Goal: Communication & Community: Answer question/provide support

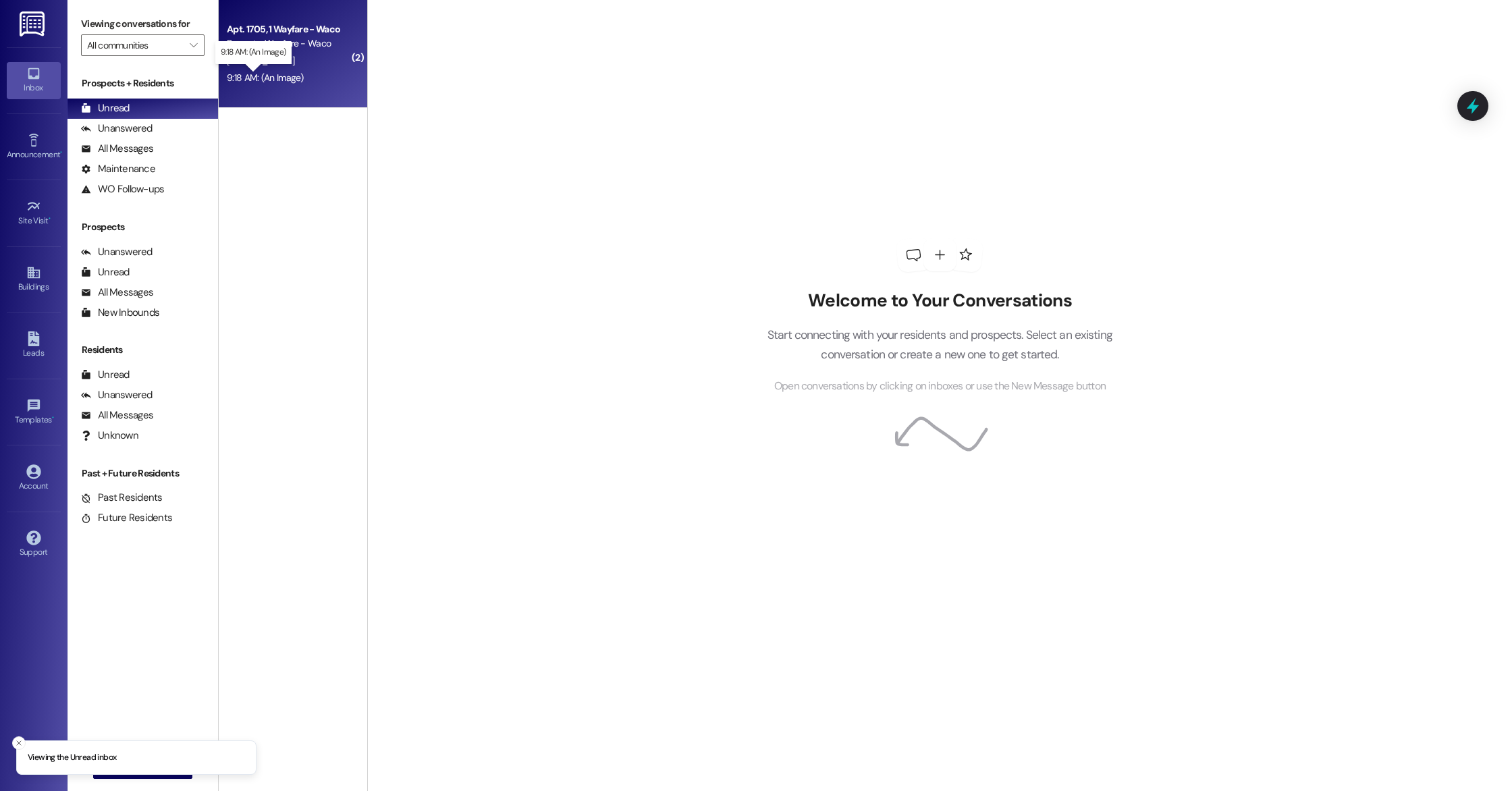
click at [277, 76] on div "9:18 AM: (An Image) 9:18 AM: (An Image)" at bounding box center [265, 77] width 77 height 12
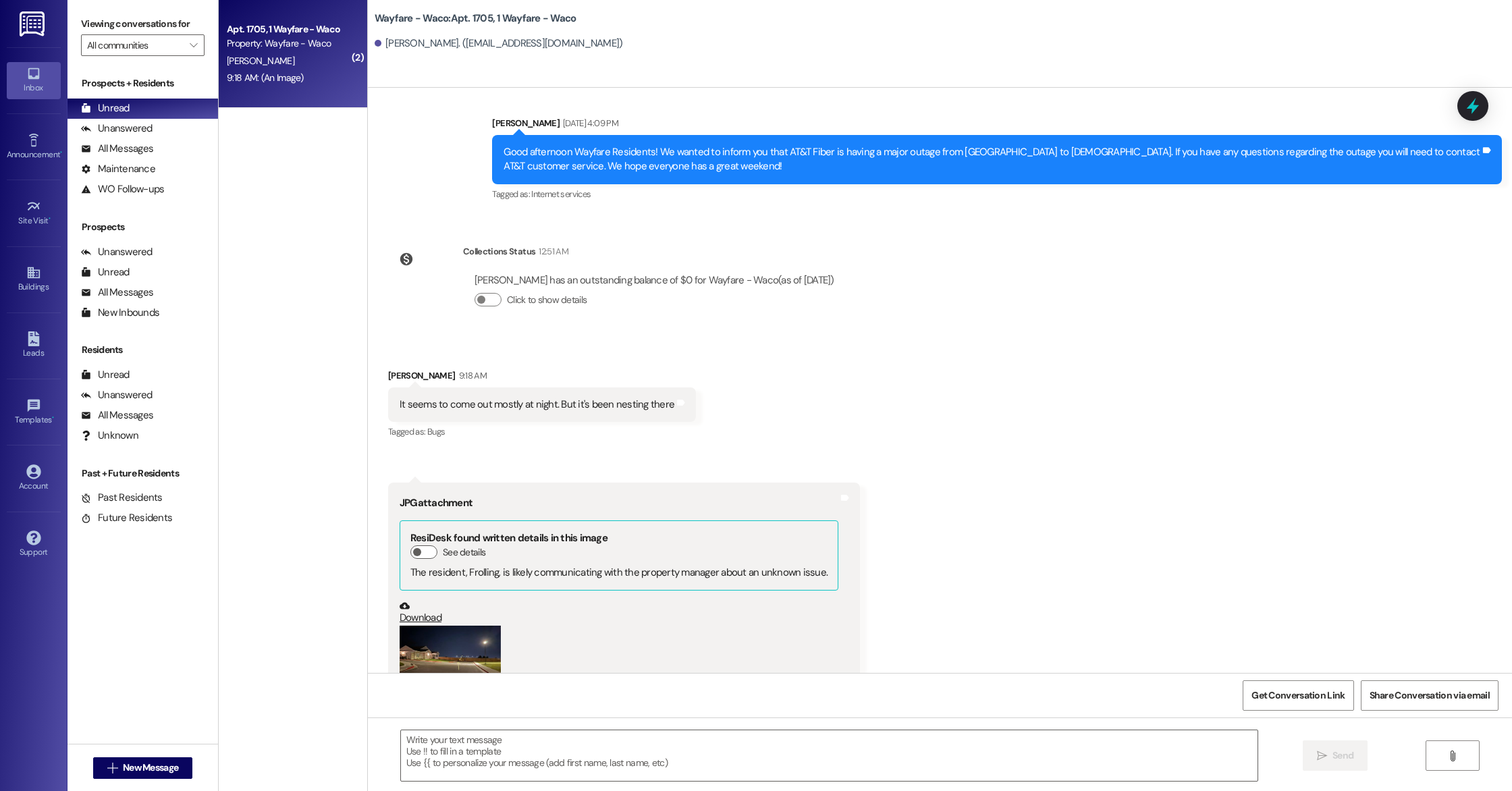
scroll to position [16575, 0]
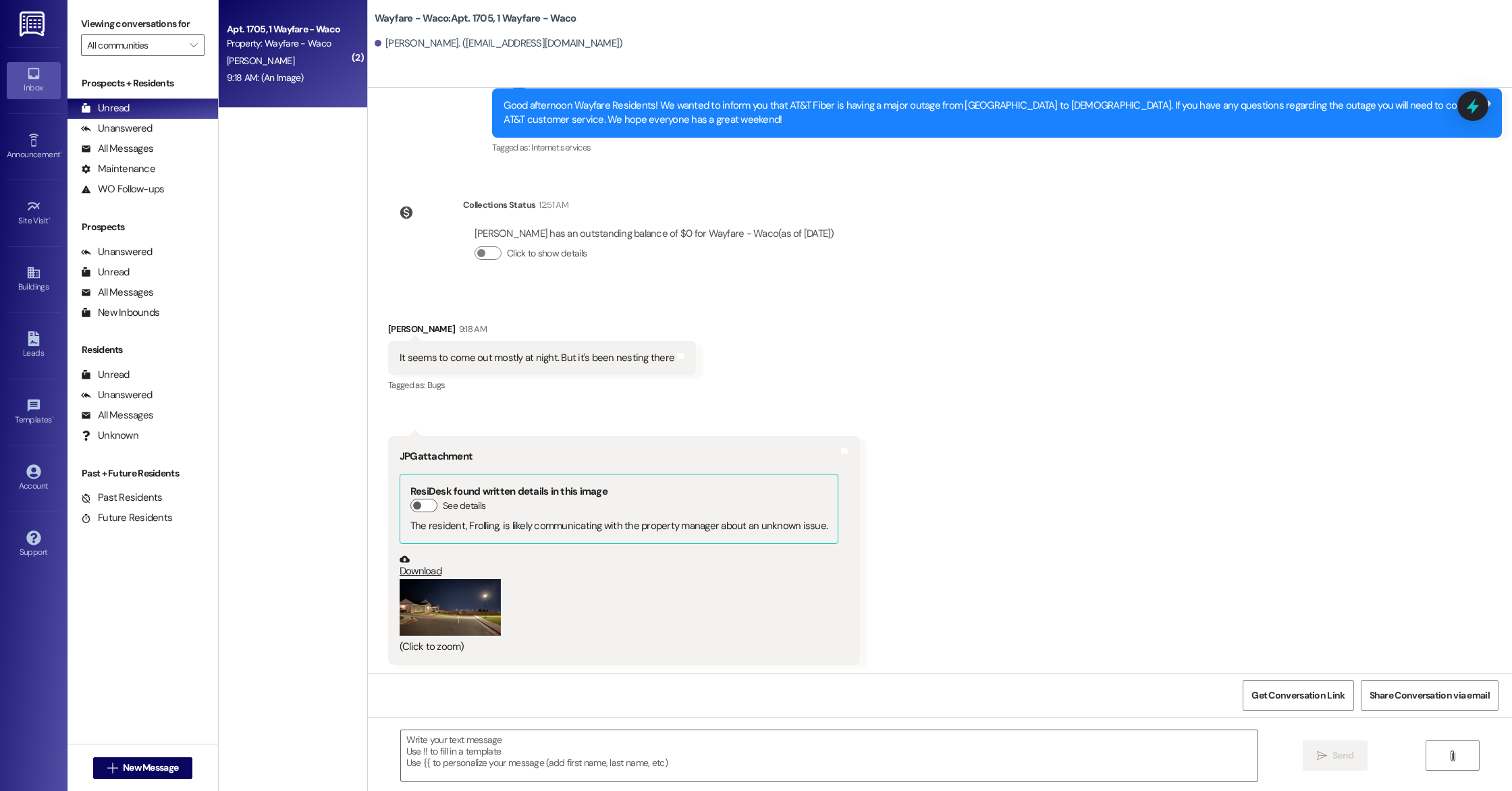
click at [454, 601] on button "Zoom image" at bounding box center [450, 607] width 101 height 57
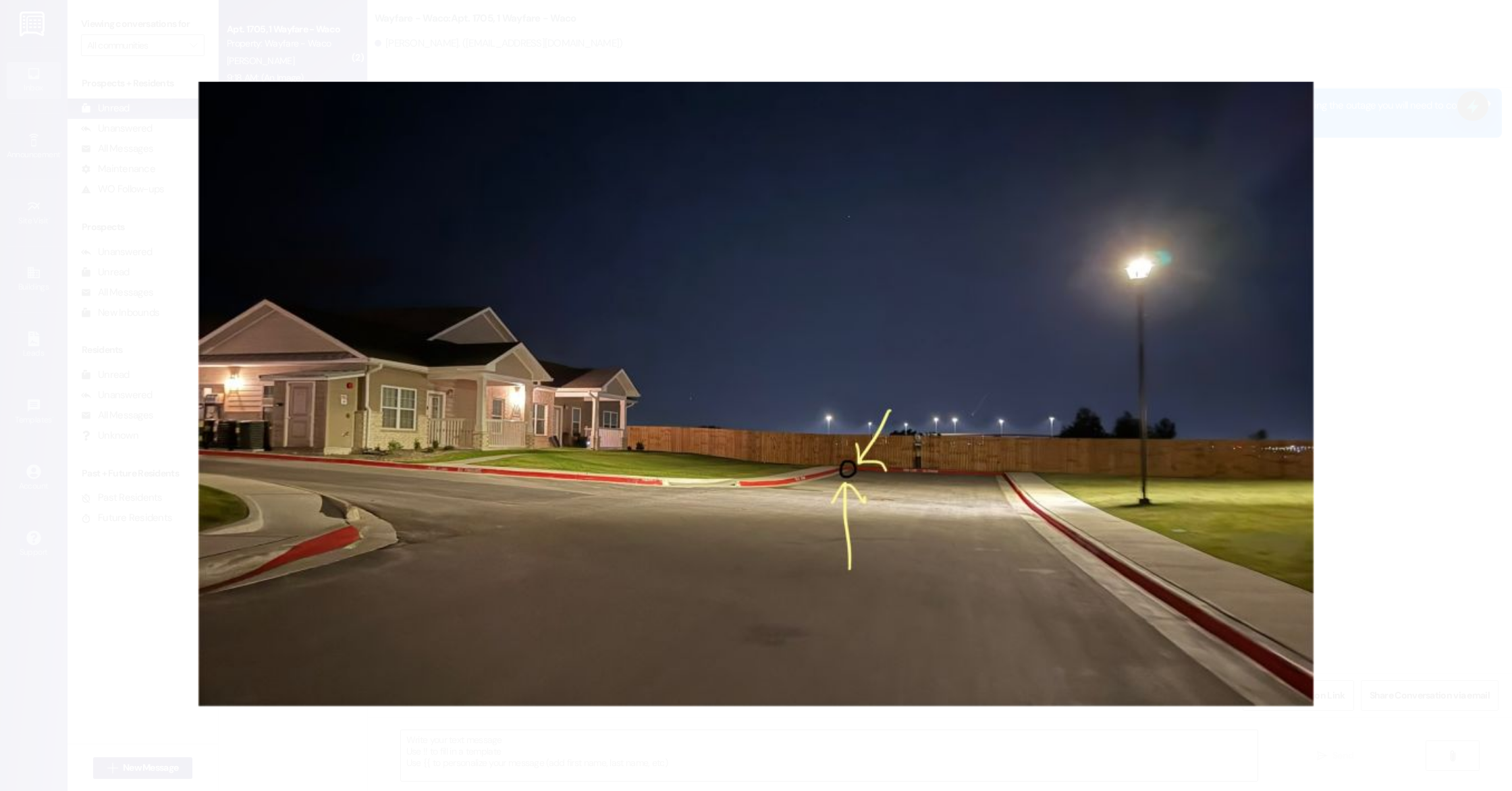
click at [852, 477] on button "Unzoom image" at bounding box center [756, 396] width 1512 height 791
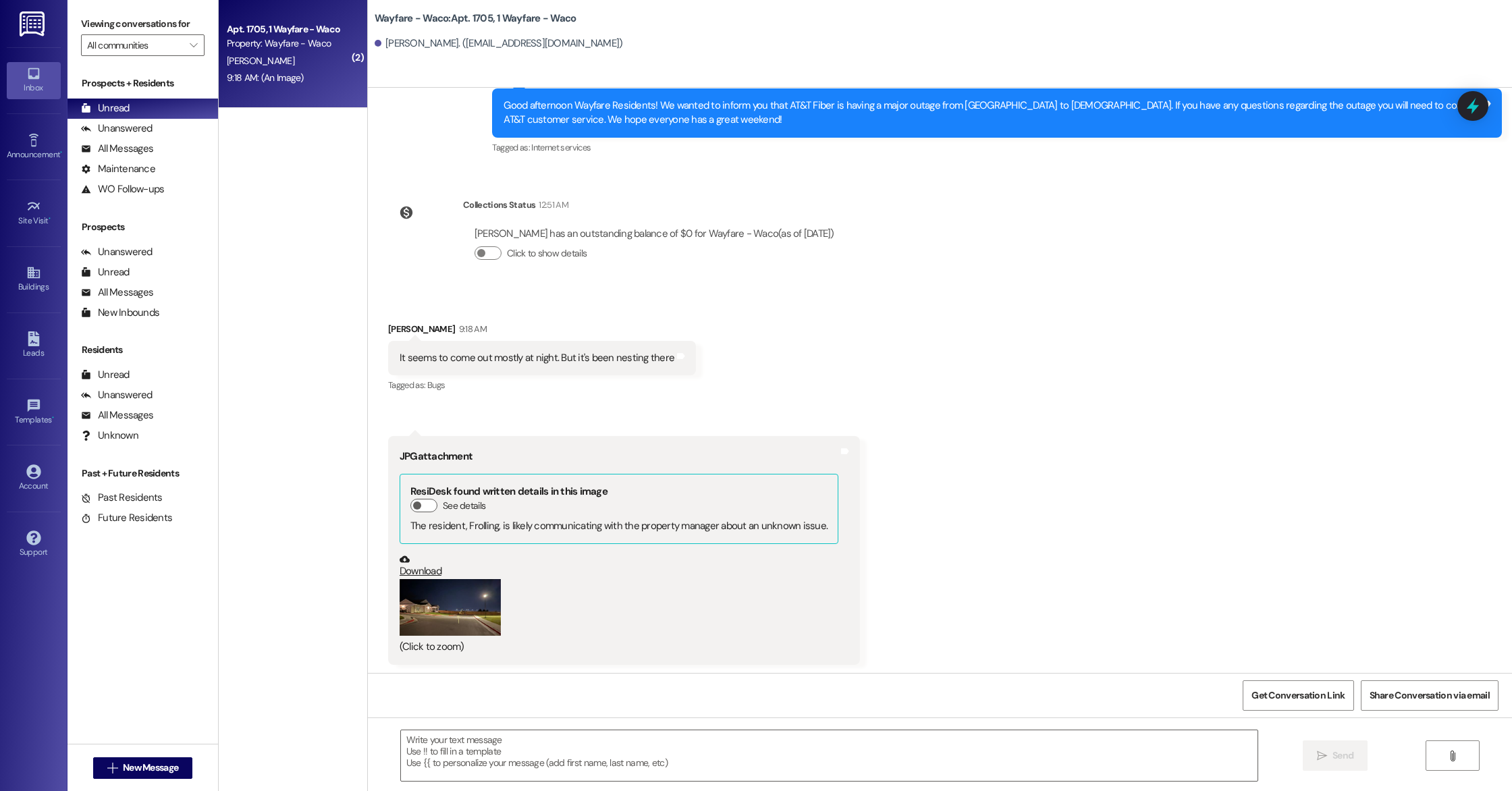
click at [445, 610] on button "Zoom image" at bounding box center [450, 607] width 101 height 57
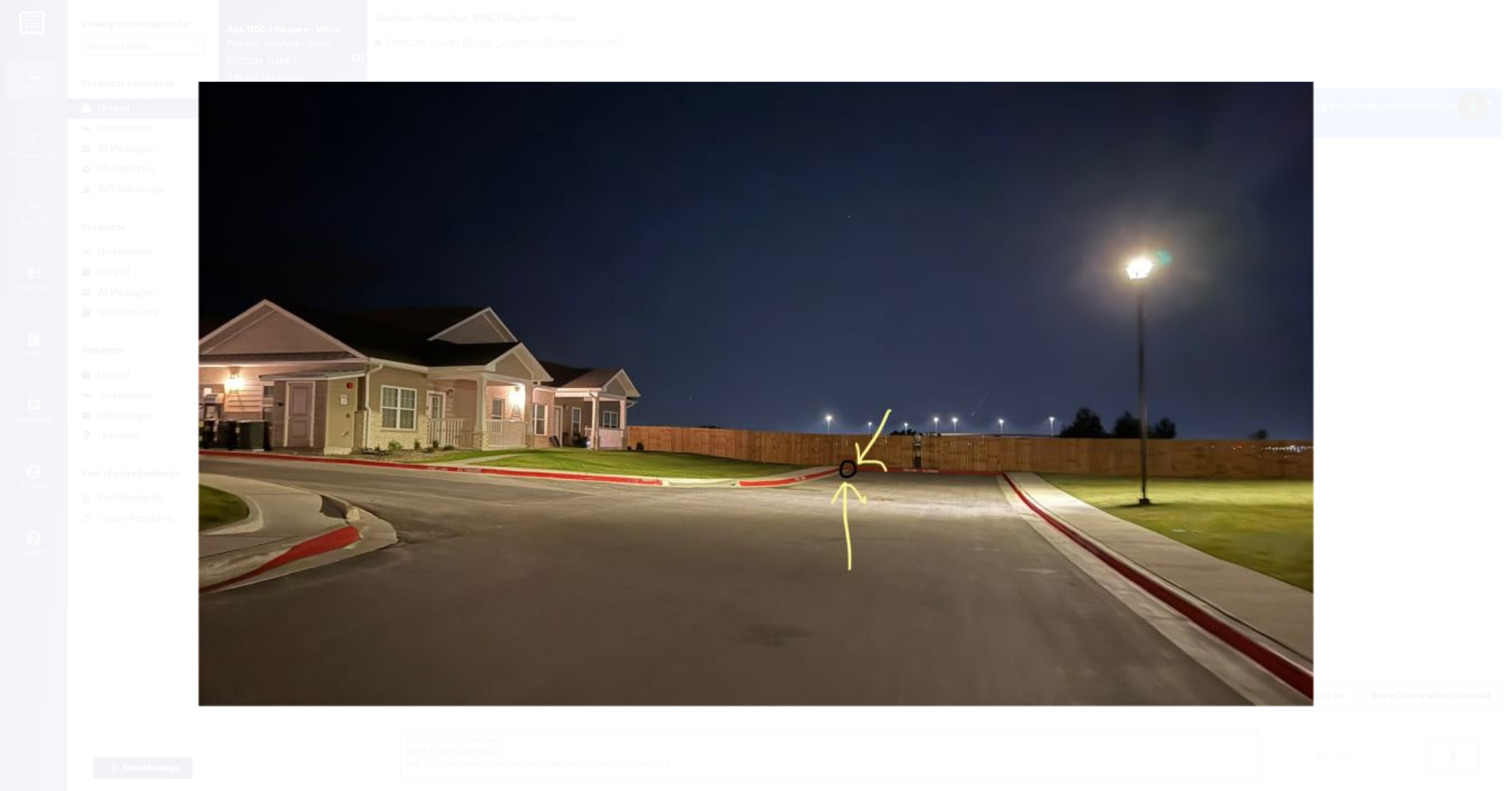
click at [1336, 160] on button "Unzoom image" at bounding box center [756, 396] width 1512 height 791
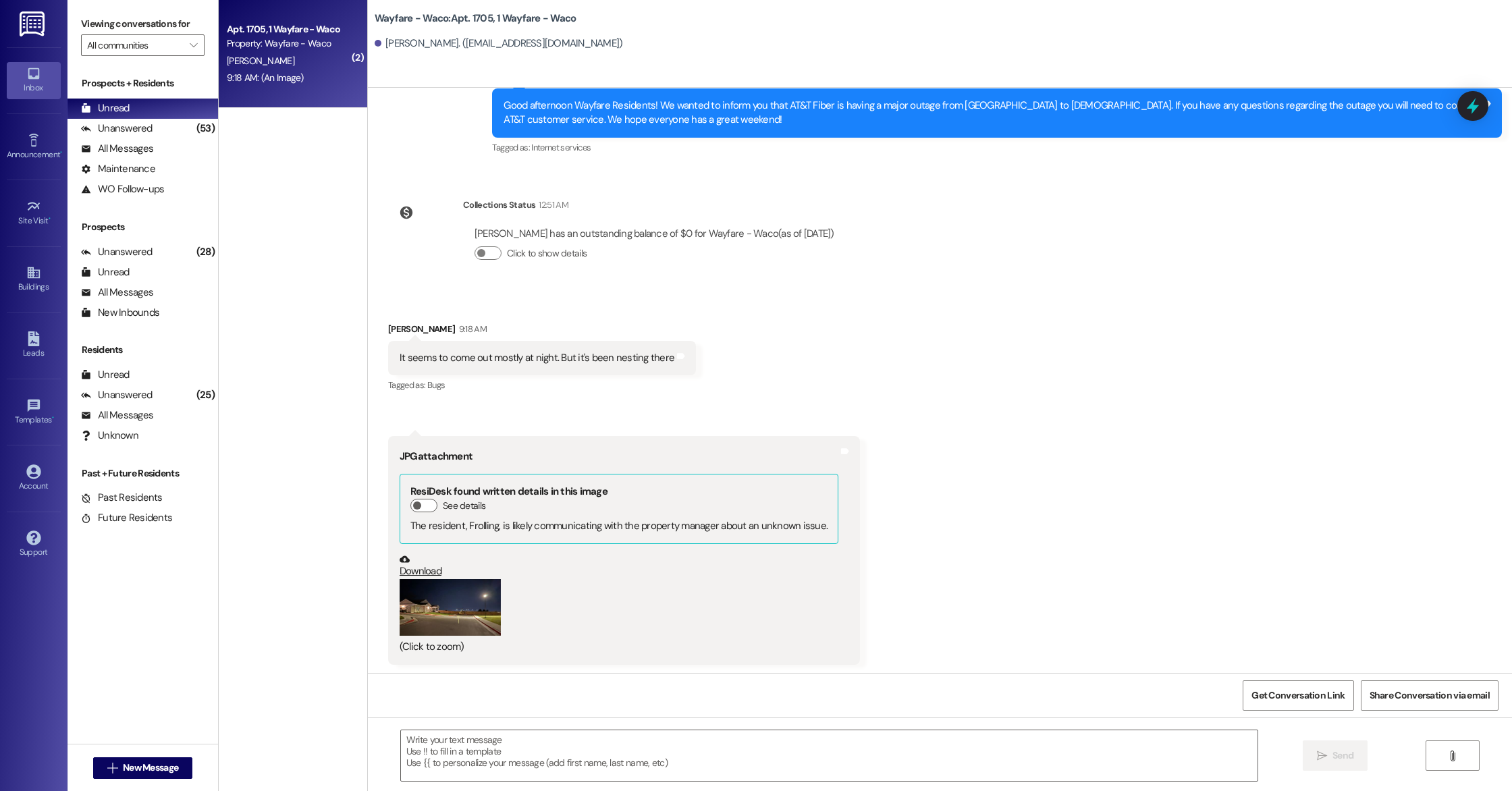
click at [454, 605] on button "Zoom image" at bounding box center [450, 607] width 101 height 57
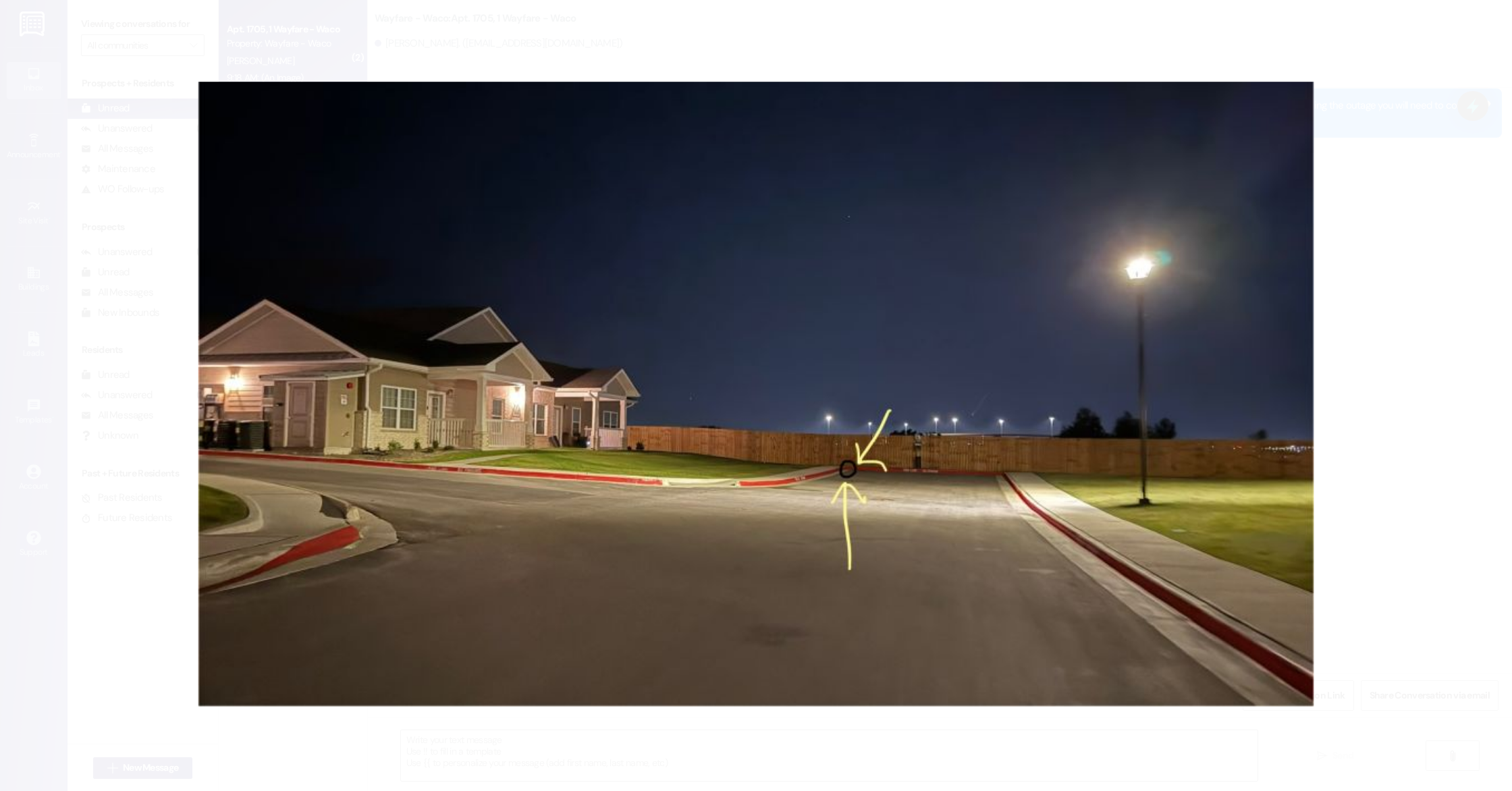
click at [1444, 219] on button "Unzoom image" at bounding box center [756, 396] width 1512 height 791
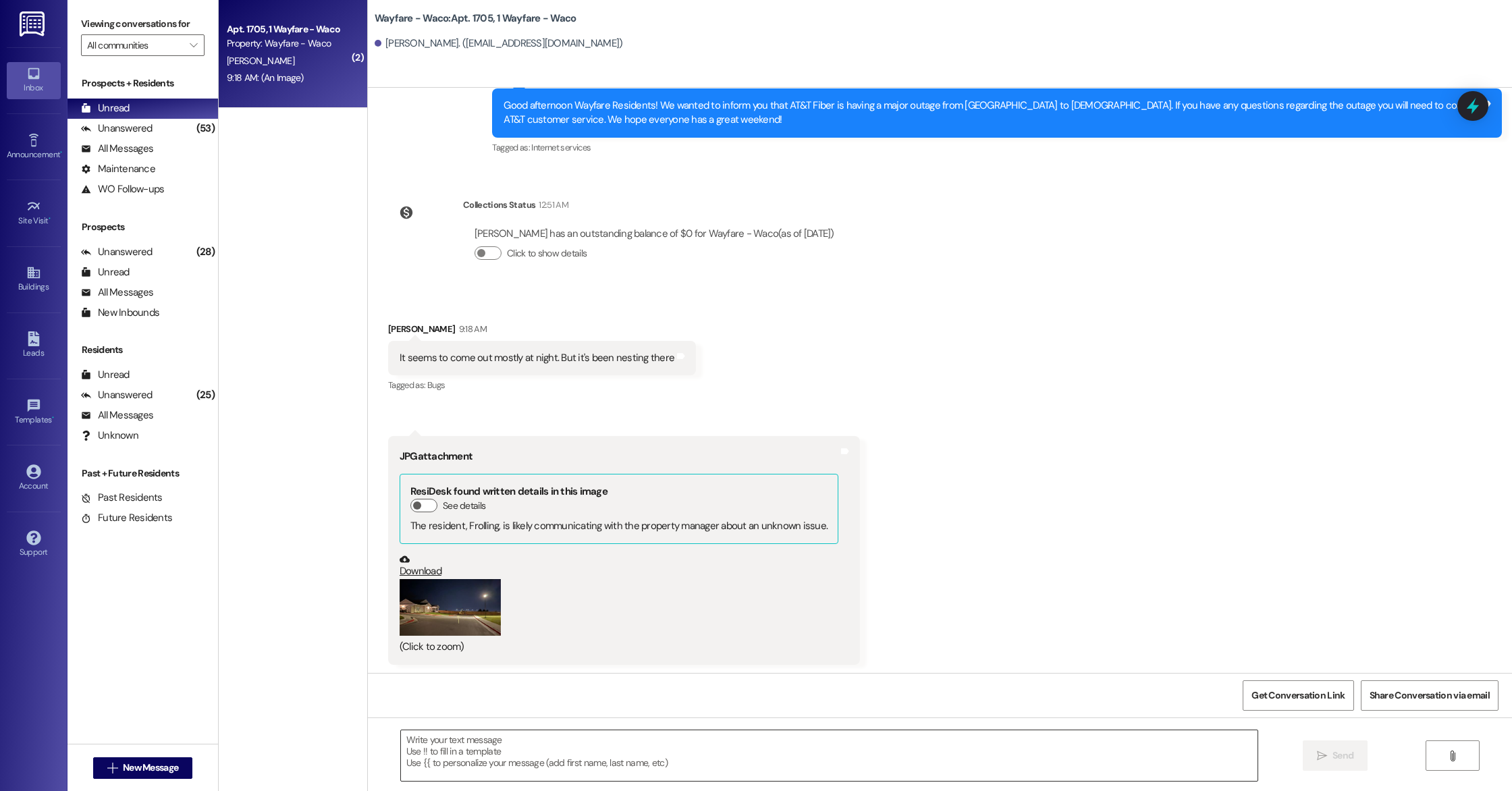
click at [584, 759] on textarea at bounding box center [830, 756] width 857 height 51
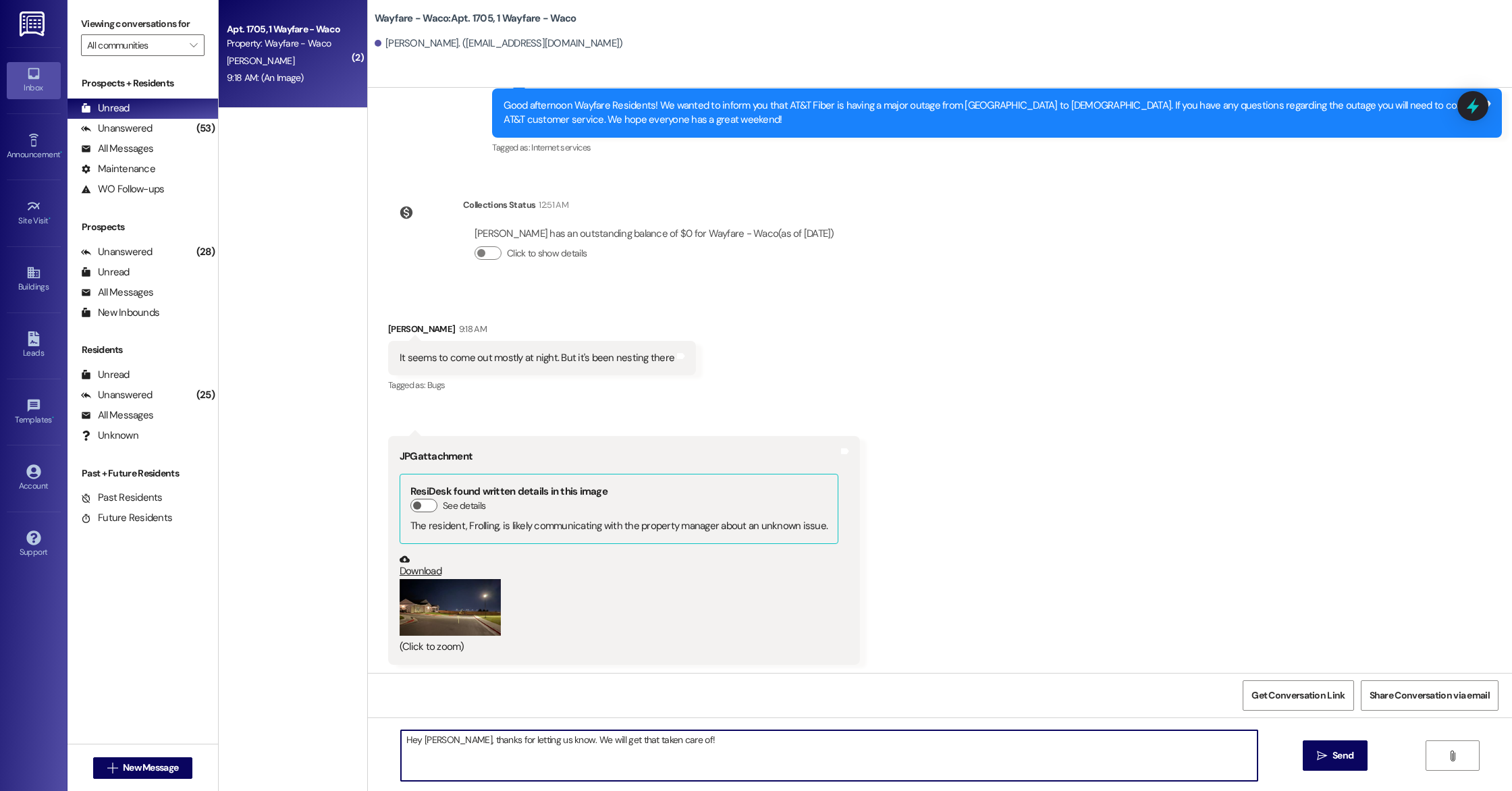
type textarea "Hey [PERSON_NAME], thanks for letting us know. We will get that taken care of!"
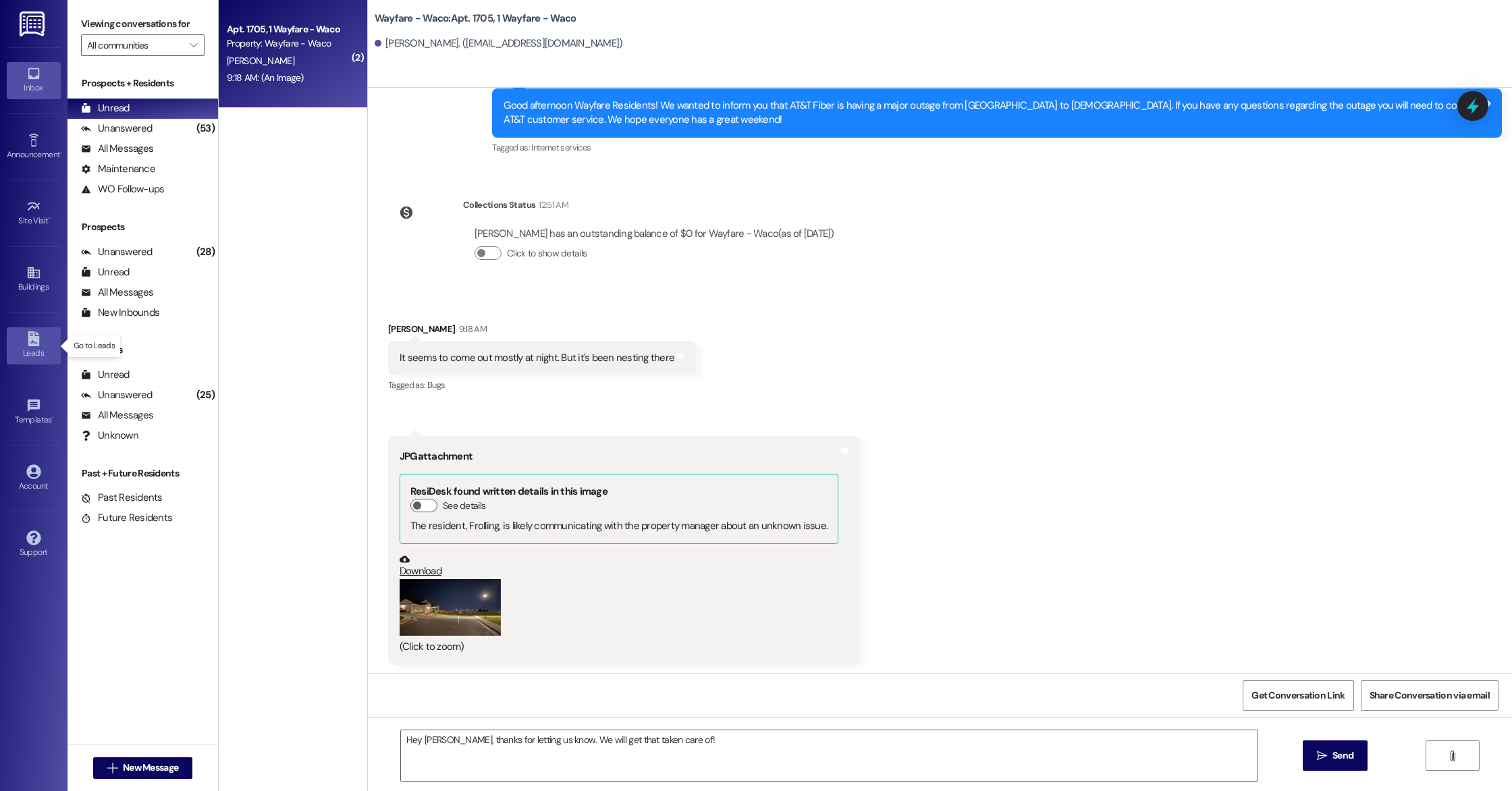
click at [28, 348] on div "Leads" at bounding box center [34, 353] width 68 height 14
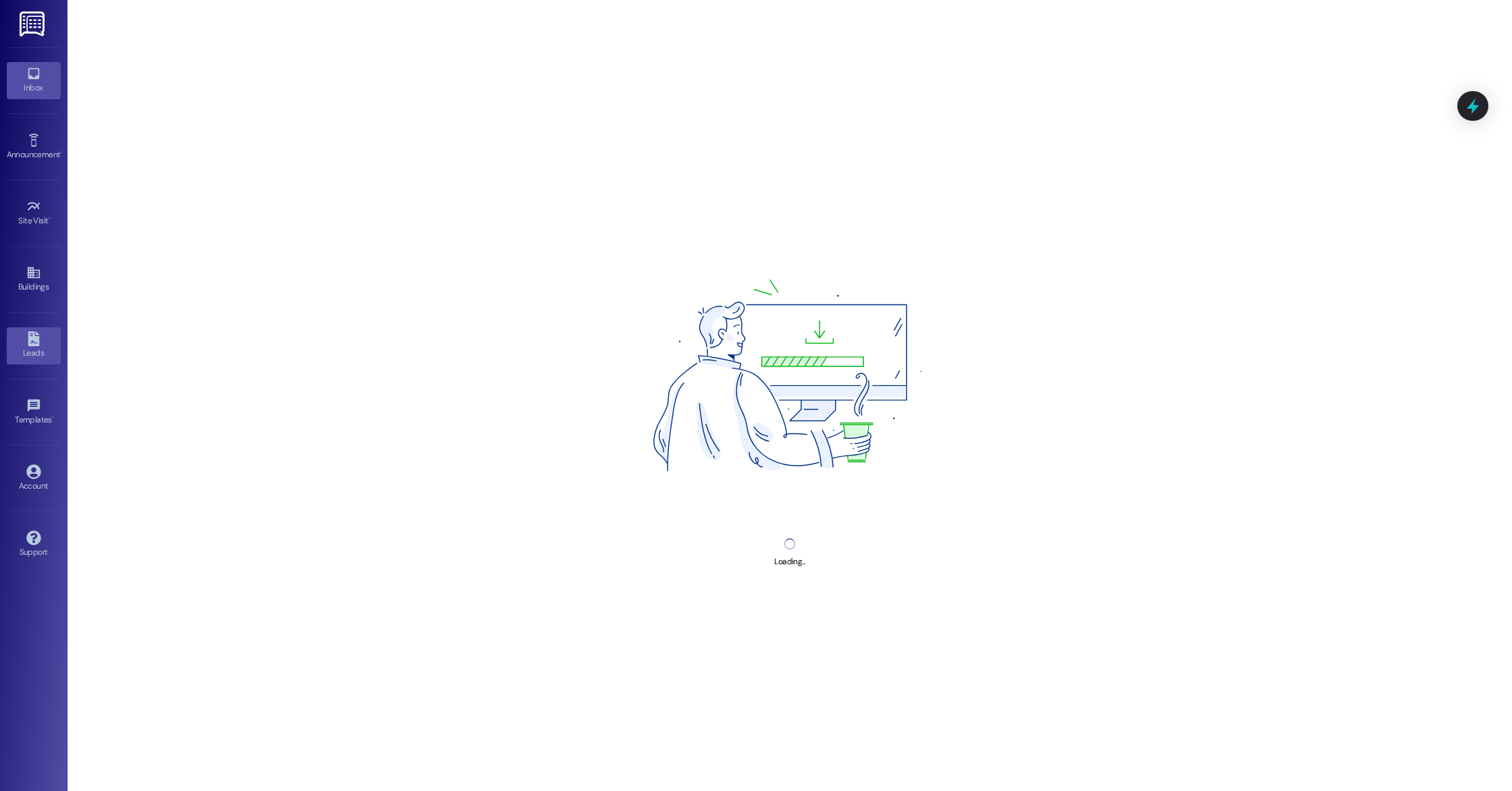
click at [34, 88] on div "Inbox" at bounding box center [34, 87] width 68 height 14
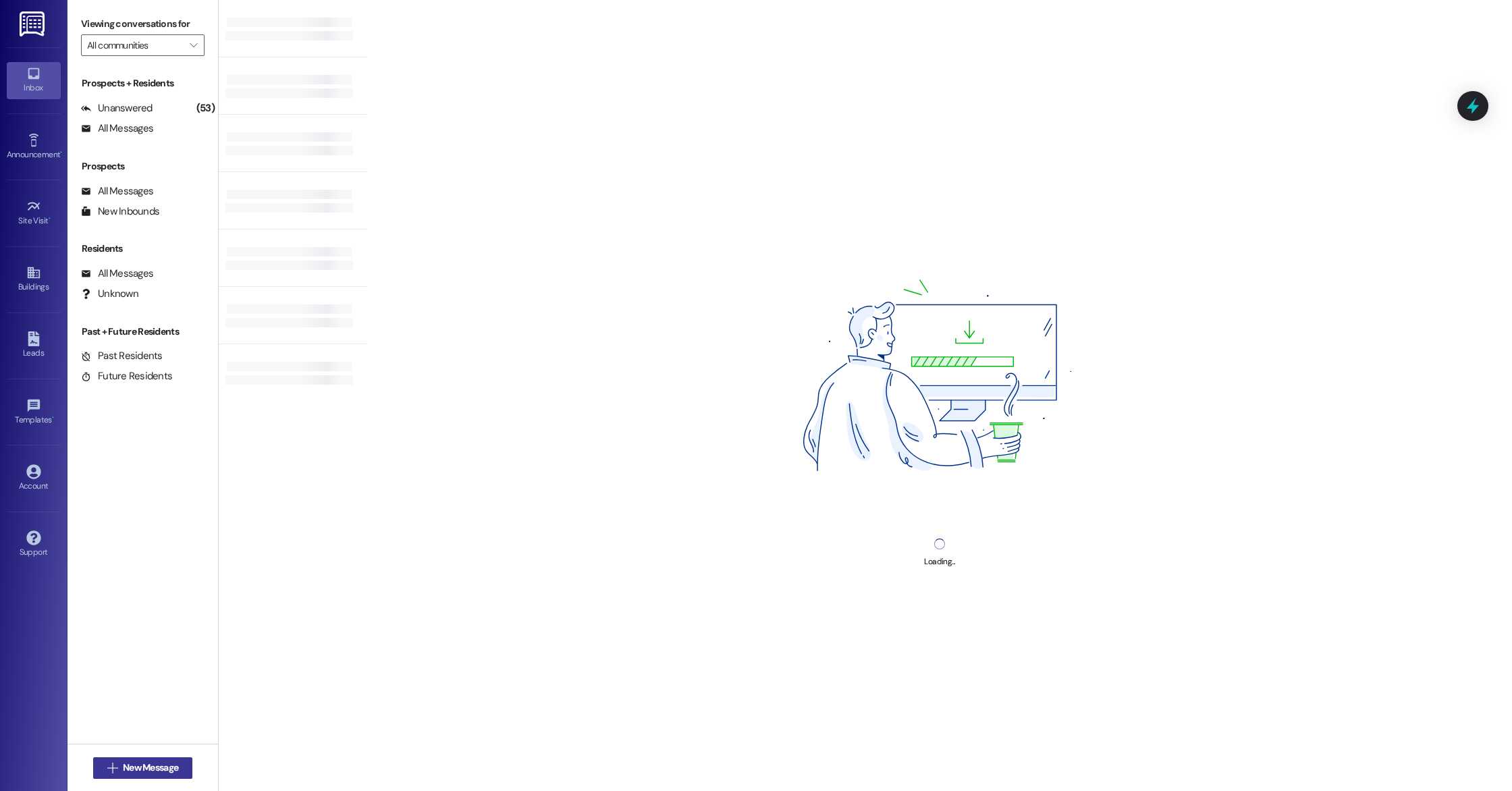
click at [152, 768] on span "New Message" at bounding box center [151, 768] width 55 height 14
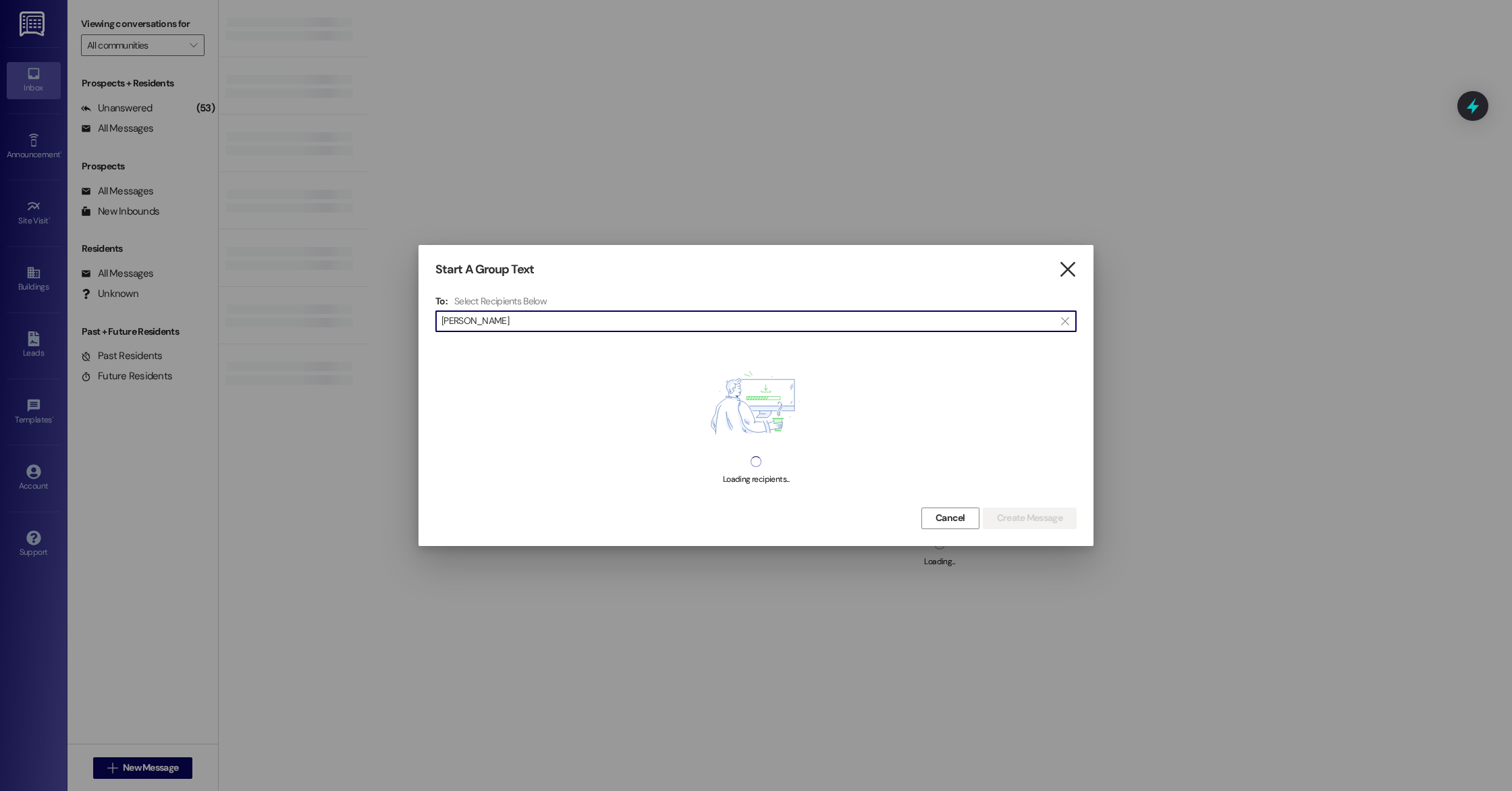
type input "[PERSON_NAME]"
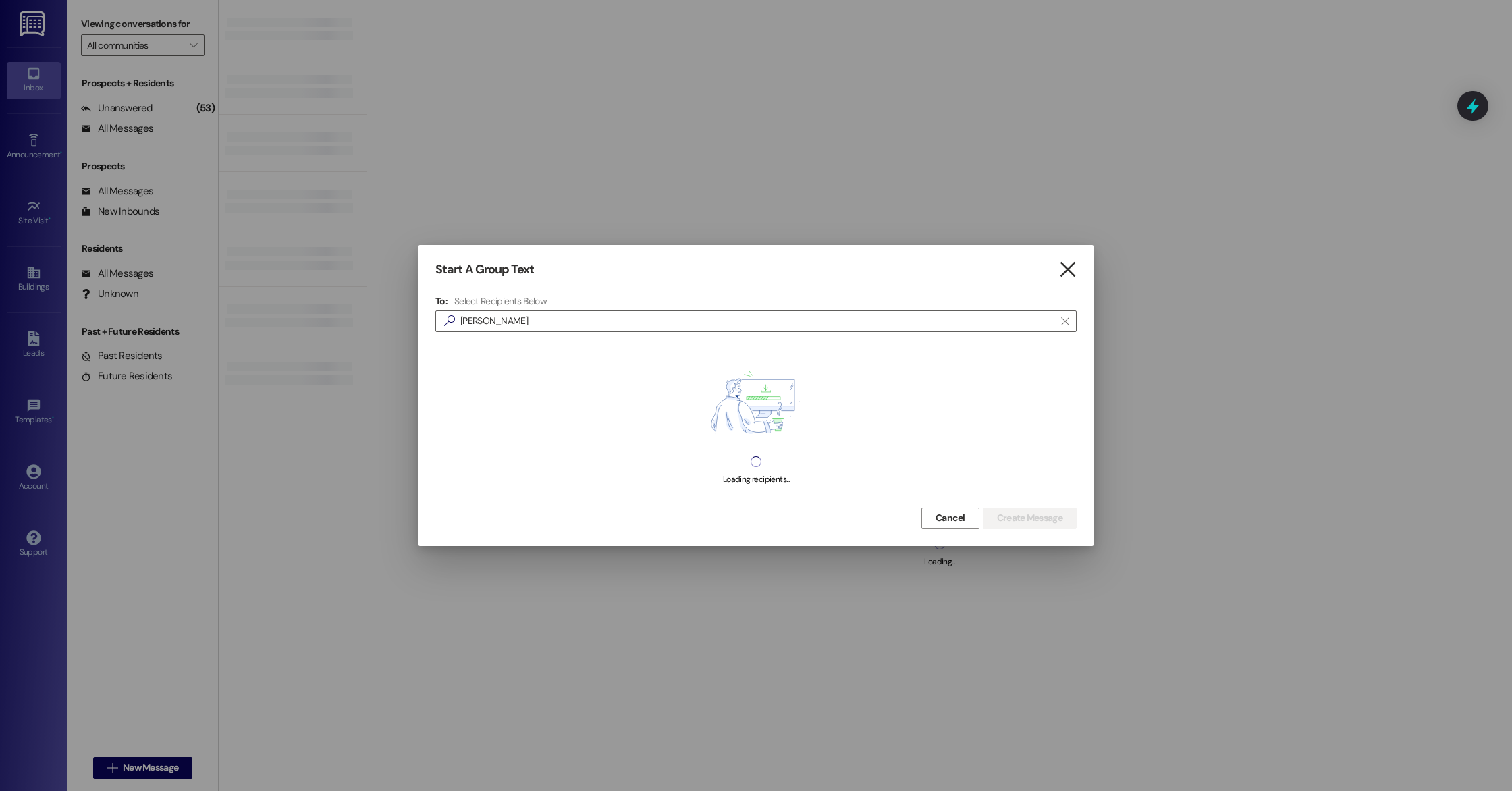
click at [1067, 274] on icon "" at bounding box center [1067, 269] width 18 height 14
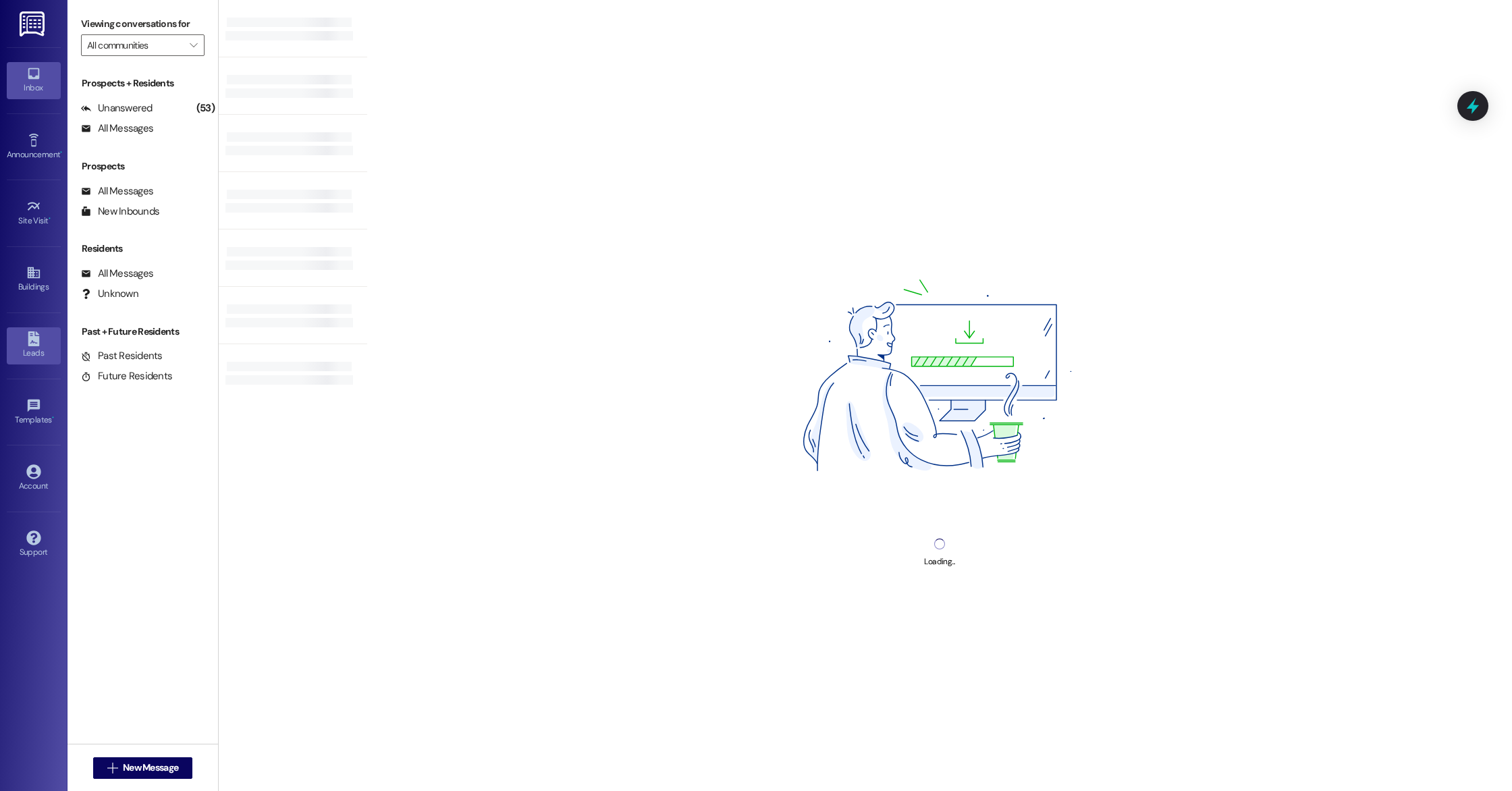
click at [28, 350] on div "Leads" at bounding box center [34, 353] width 68 height 14
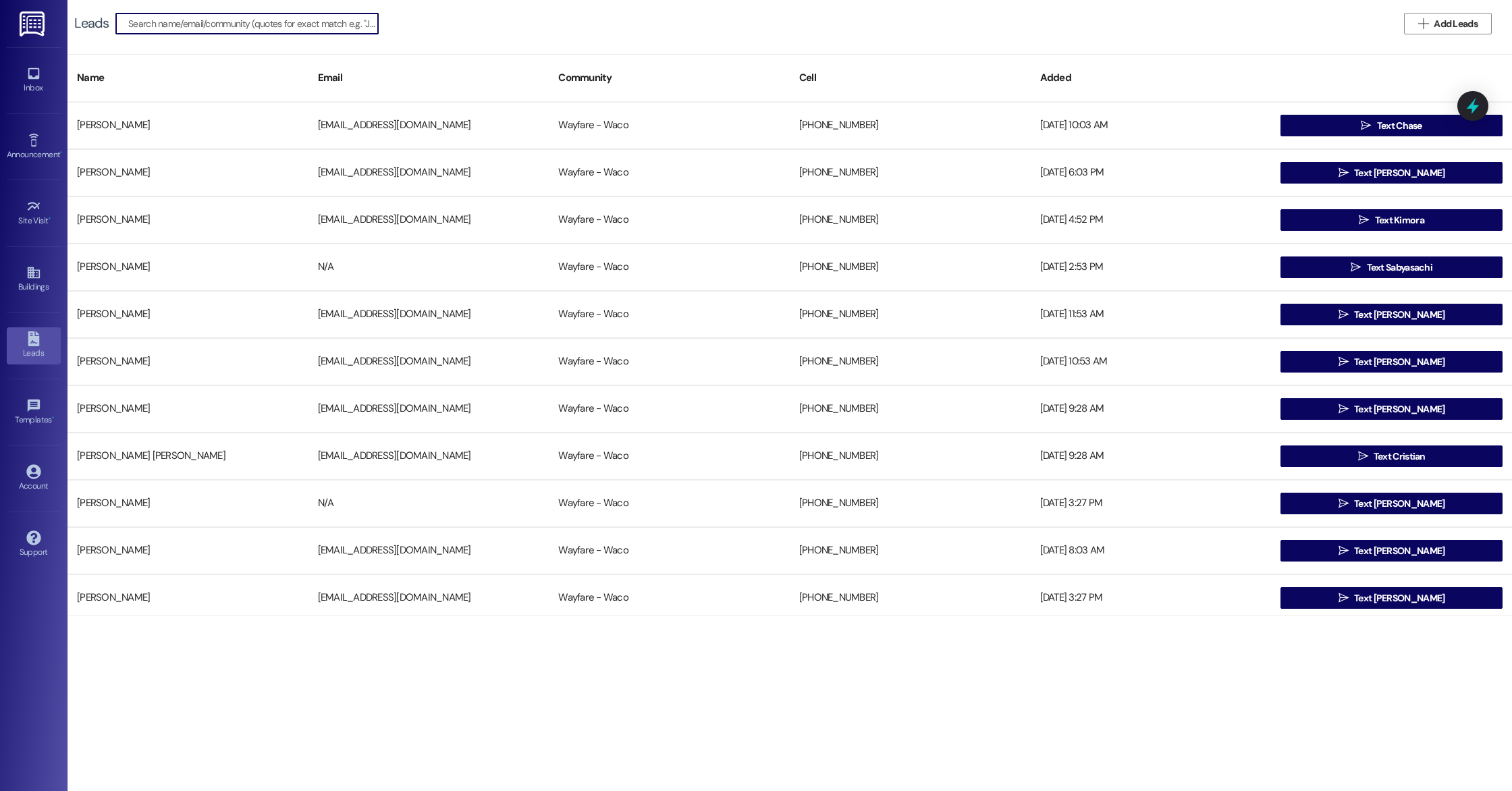
click at [280, 24] on input at bounding box center [253, 23] width 250 height 19
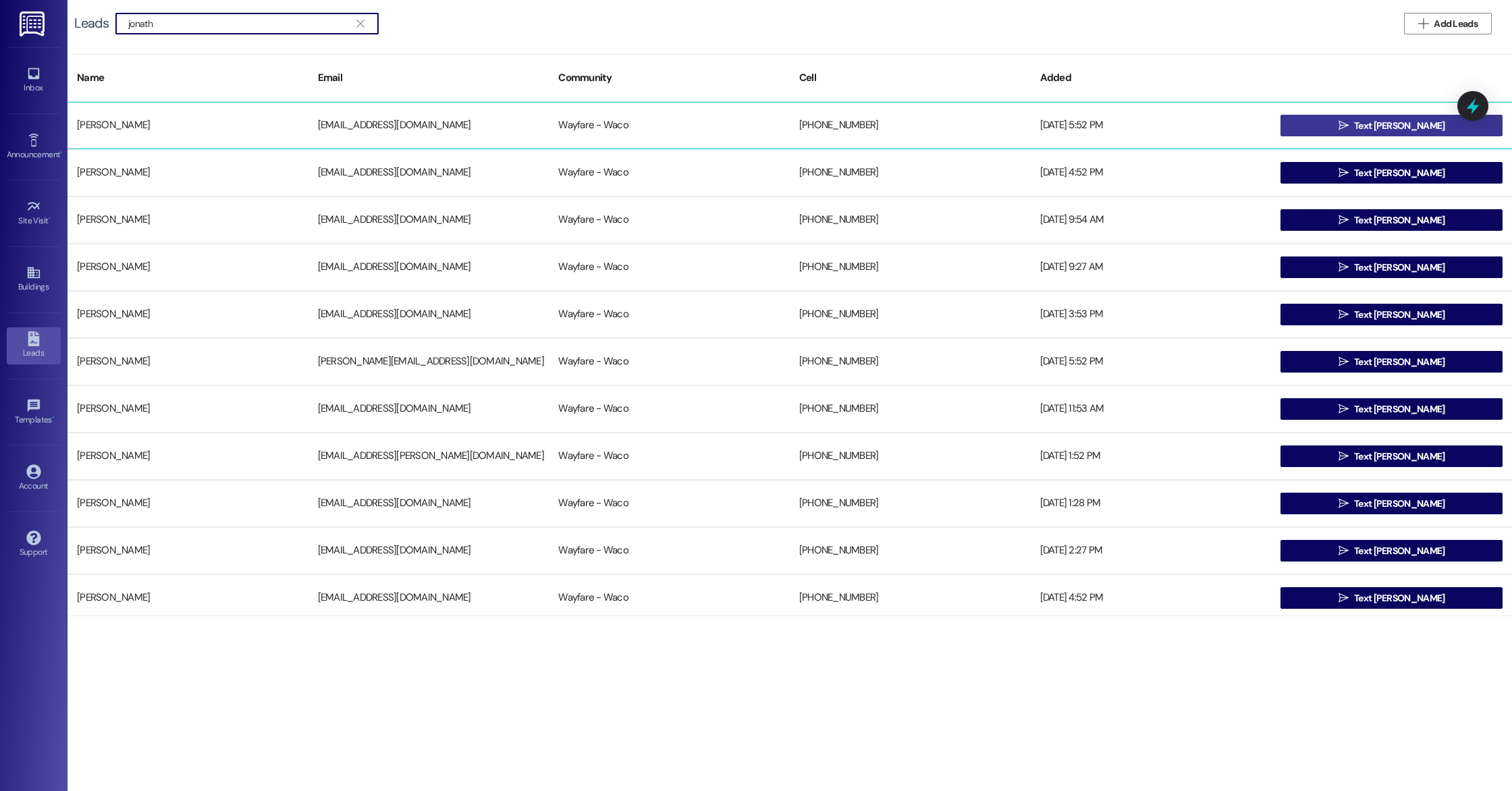
type input "jonath"
click at [1342, 128] on button " Text [PERSON_NAME]" at bounding box center [1391, 126] width 222 height 22
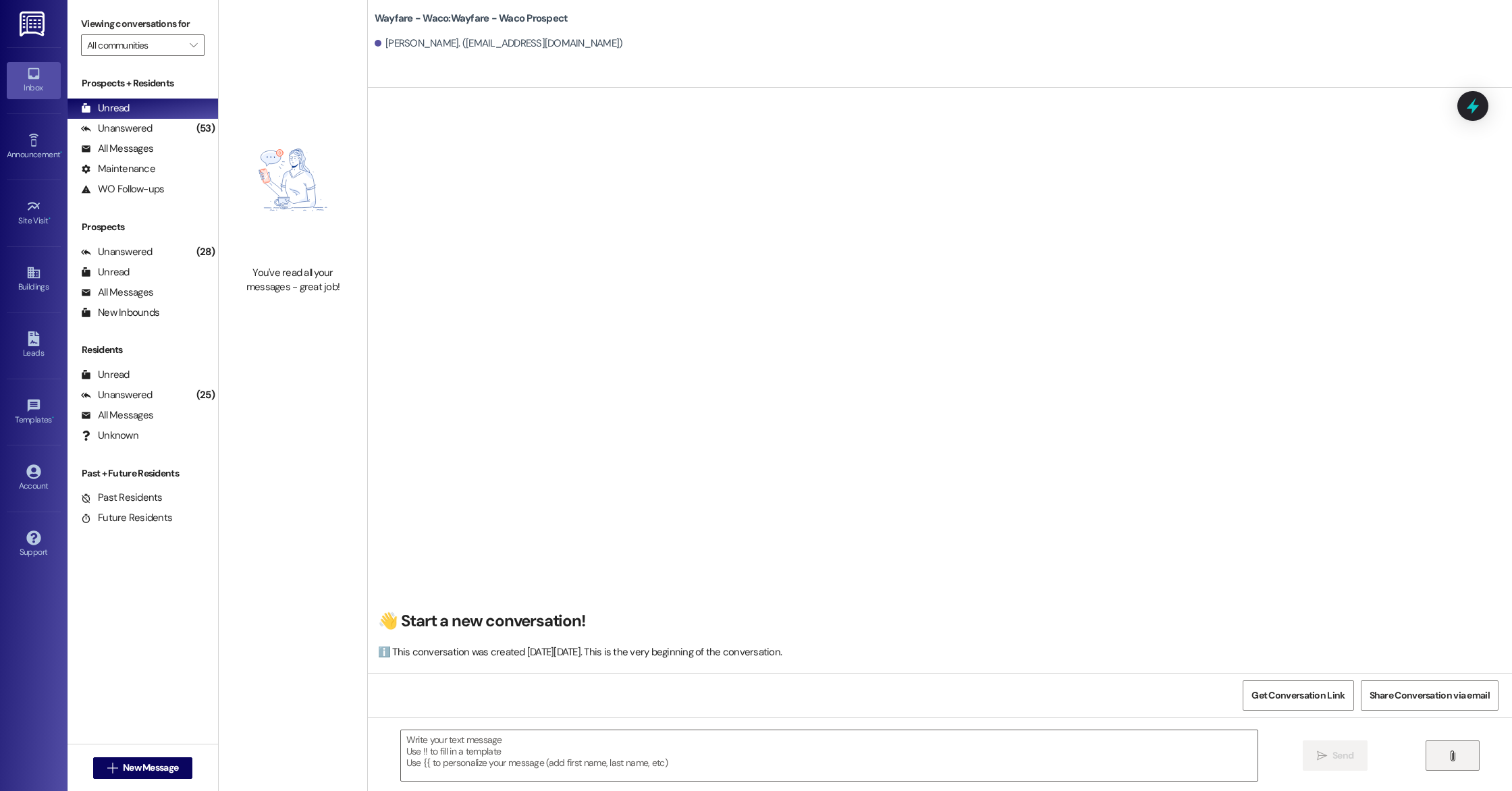
click at [1448, 756] on icon "" at bounding box center [1452, 756] width 10 height 11
click at [697, 756] on textarea at bounding box center [831, 756] width 857 height 51
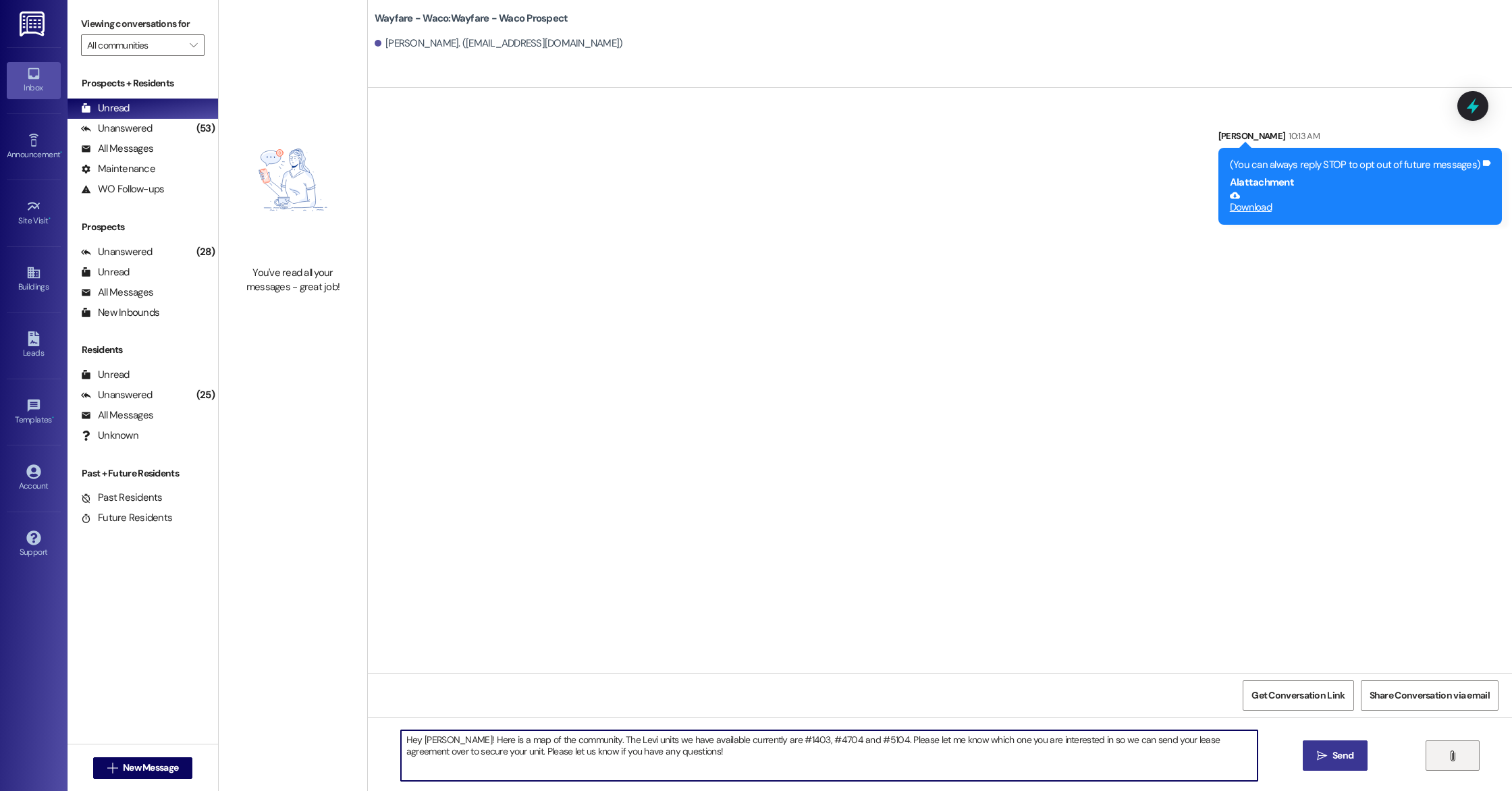
type textarea "Hey [PERSON_NAME]! Here is a map of the community. The Levi units we have avail…"
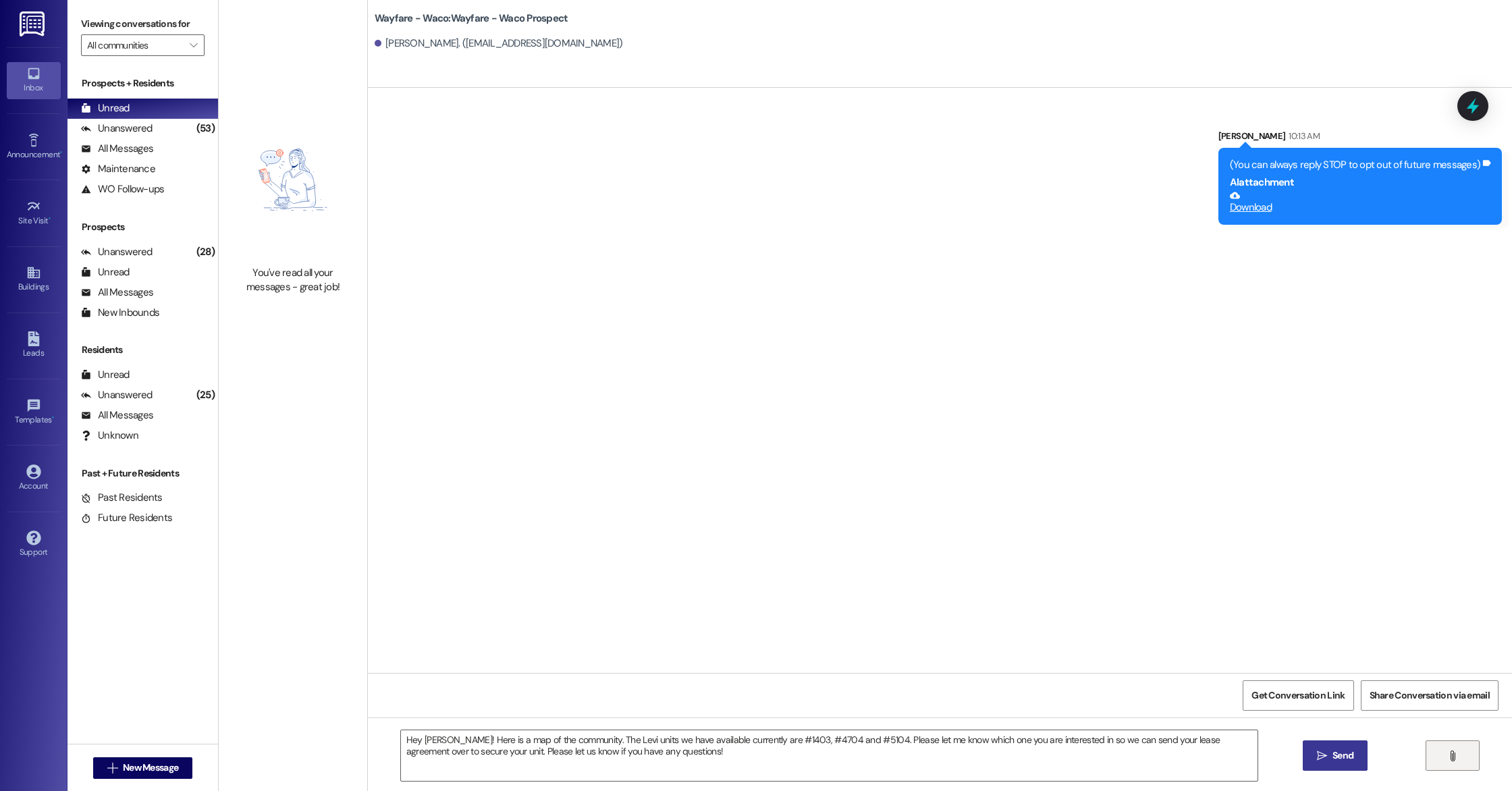
click at [1321, 762] on span " Send" at bounding box center [1336, 755] width 42 height 14
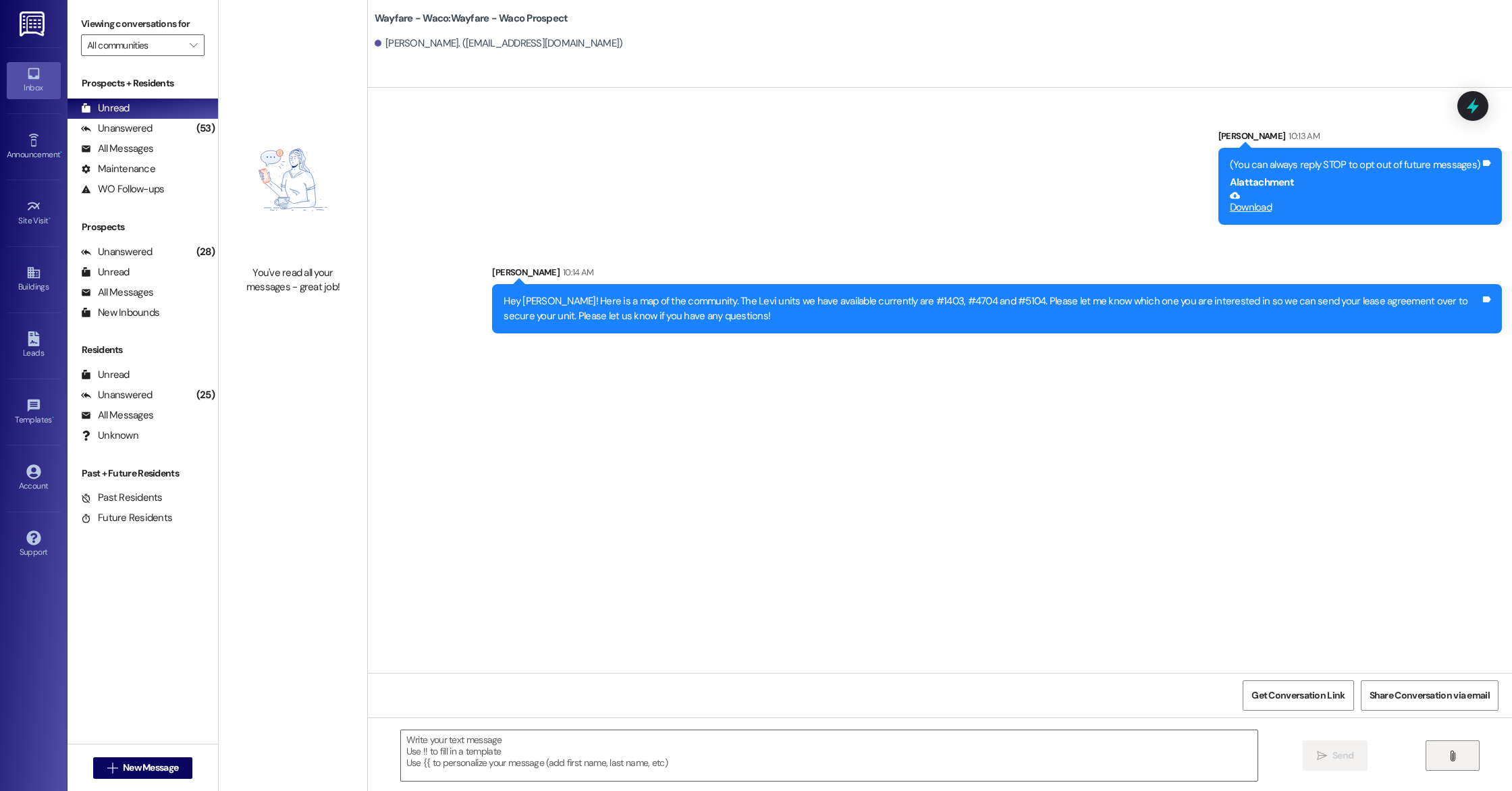
click at [1259, 209] on link "Download" at bounding box center [1355, 202] width 251 height 23
click at [34, 337] on icon at bounding box center [34, 339] width 12 height 15
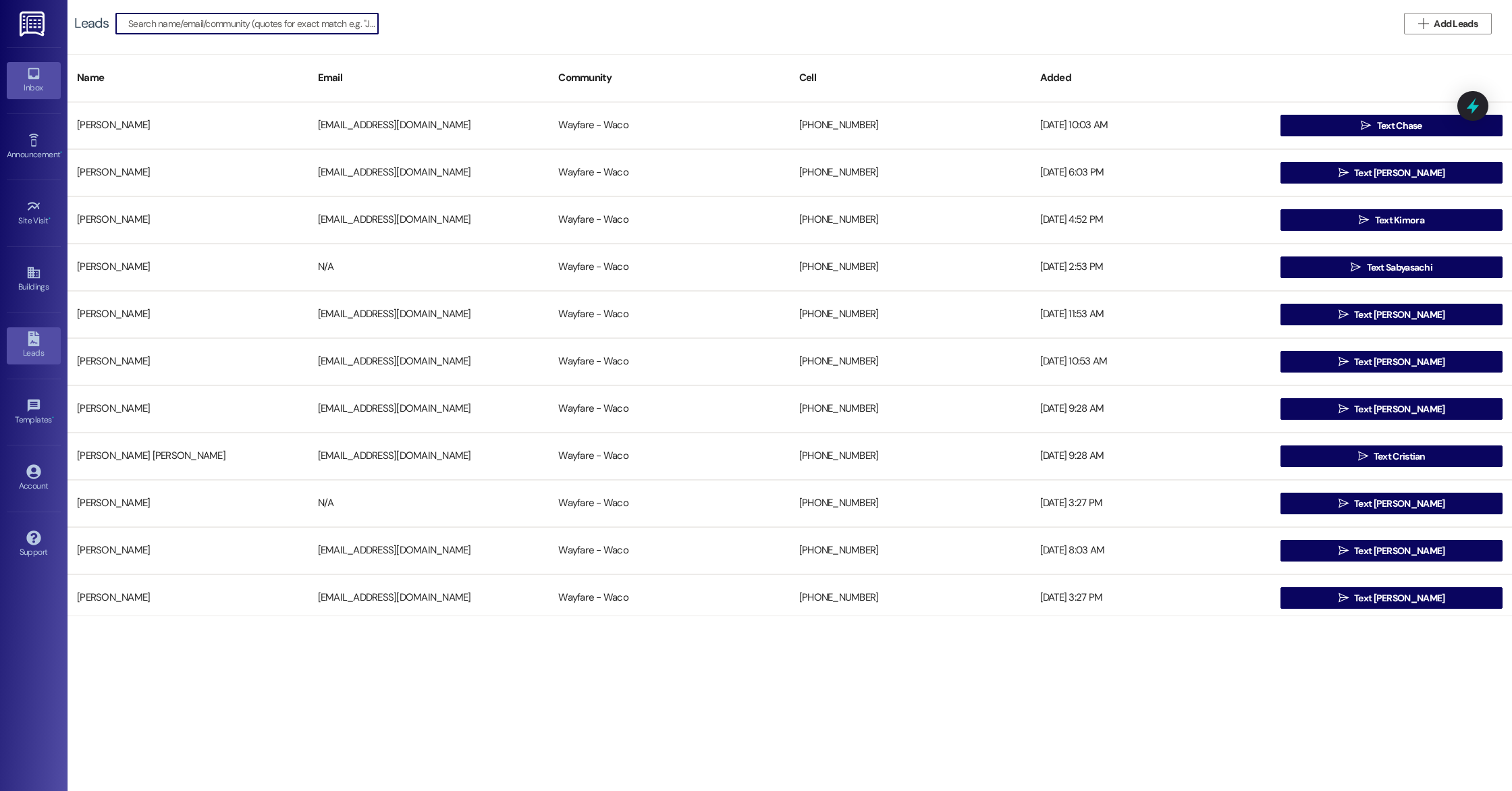
click at [31, 84] on div "Inbox" at bounding box center [34, 87] width 68 height 14
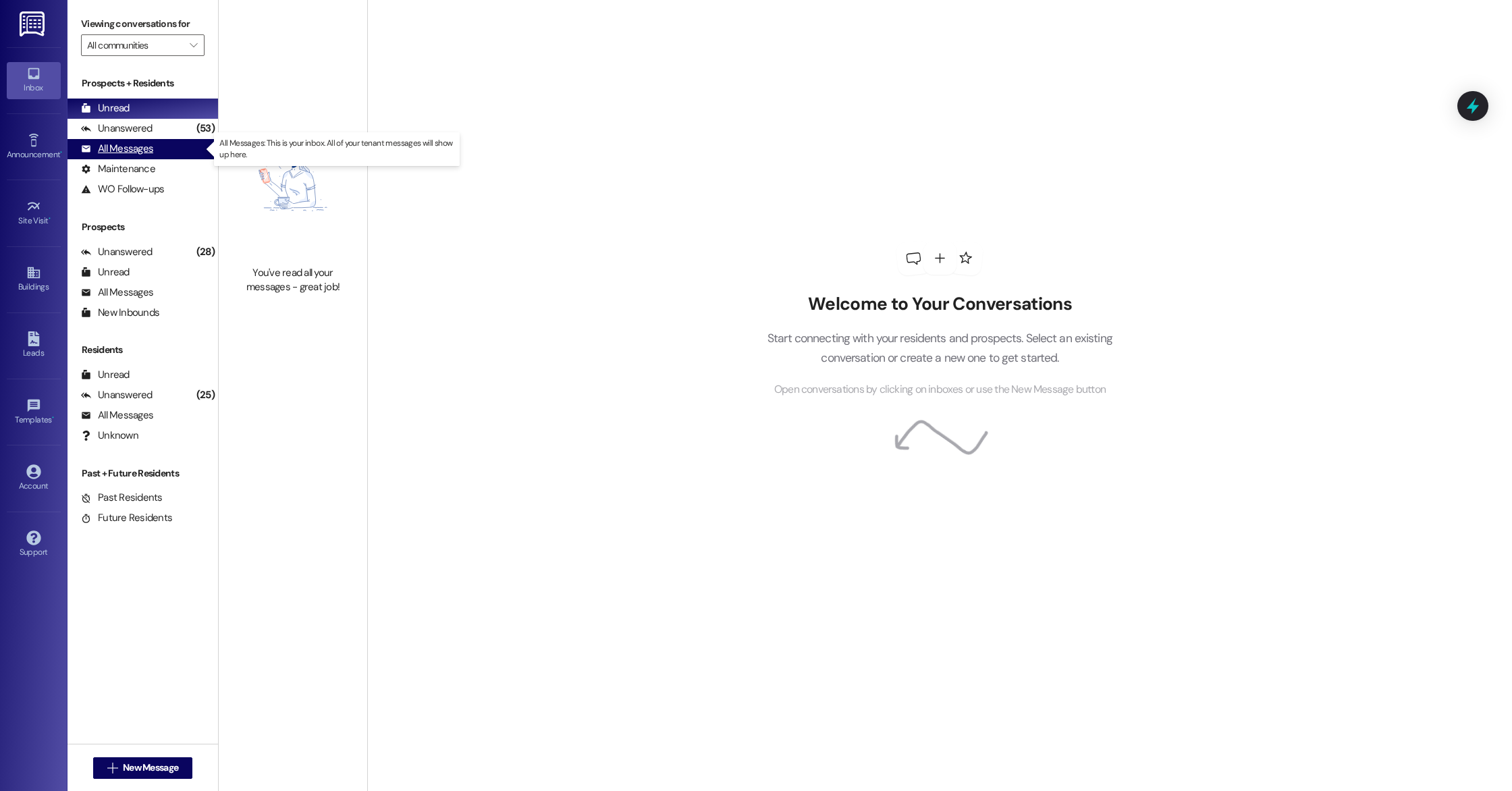
click at [140, 152] on div "All Messages" at bounding box center [117, 149] width 72 height 14
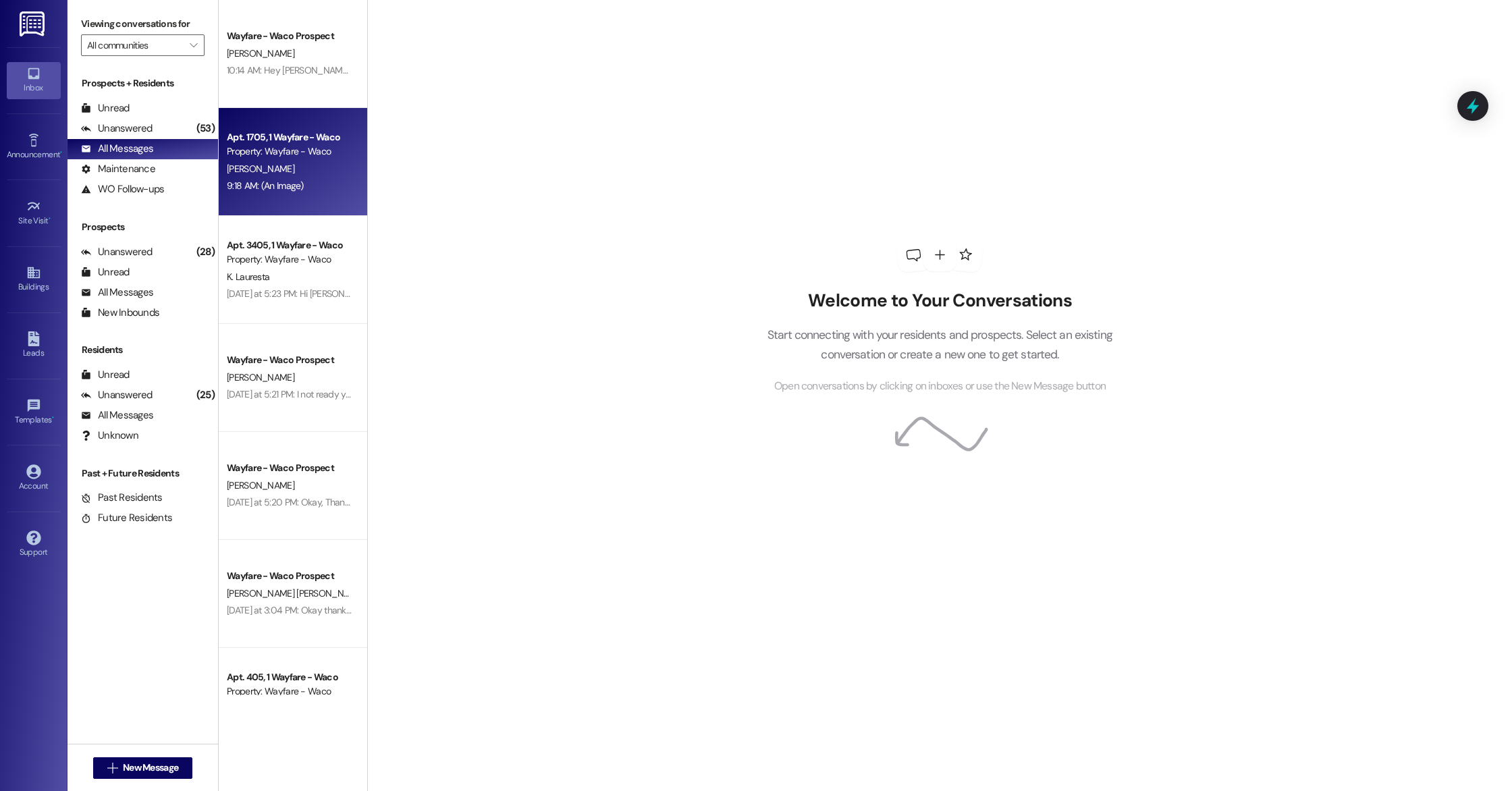
click at [287, 184] on div "9:18 AM: (An Image) 9:18 AM: (An Image)" at bounding box center [265, 186] width 77 height 12
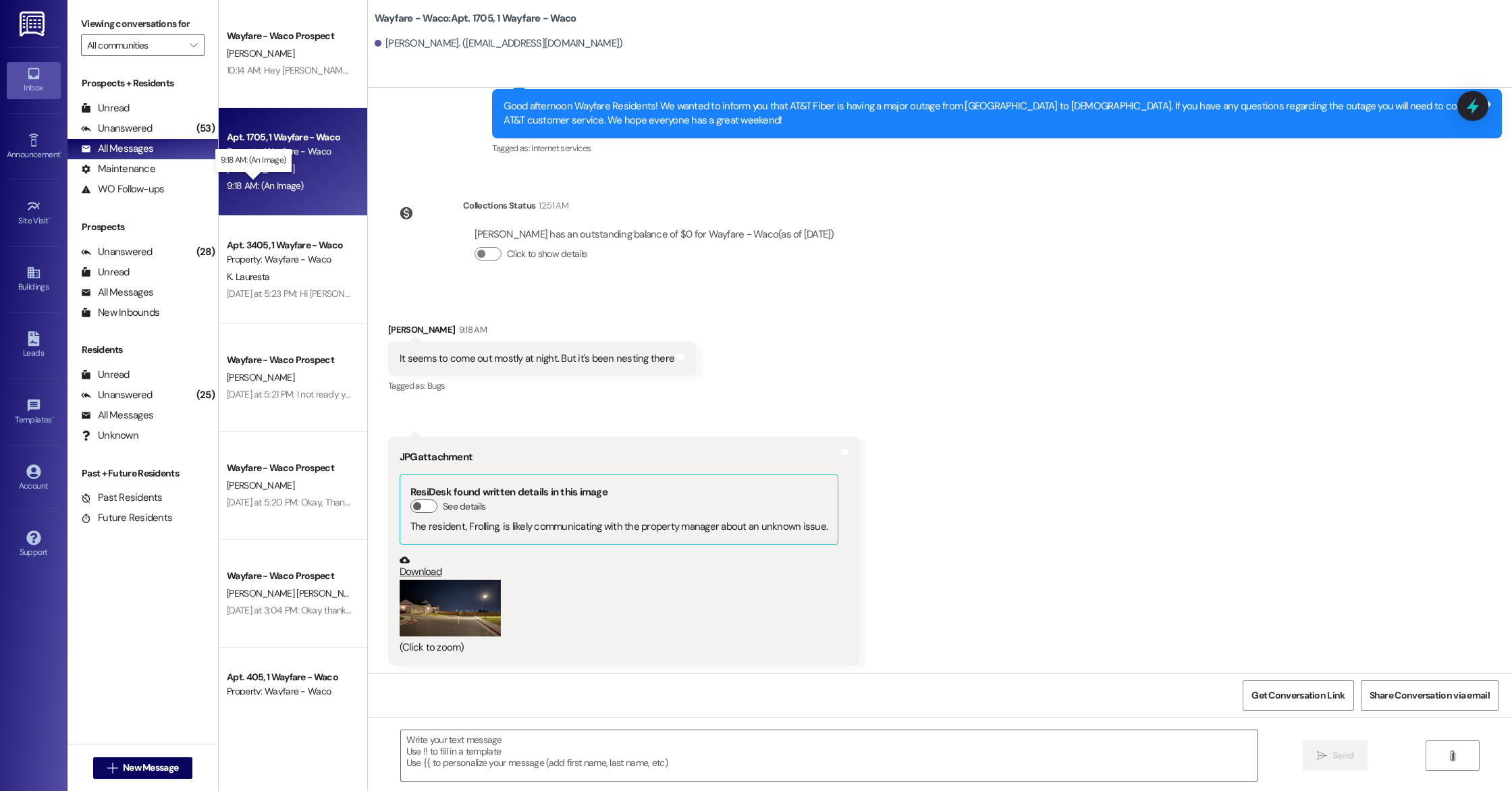
scroll to position [16575, 0]
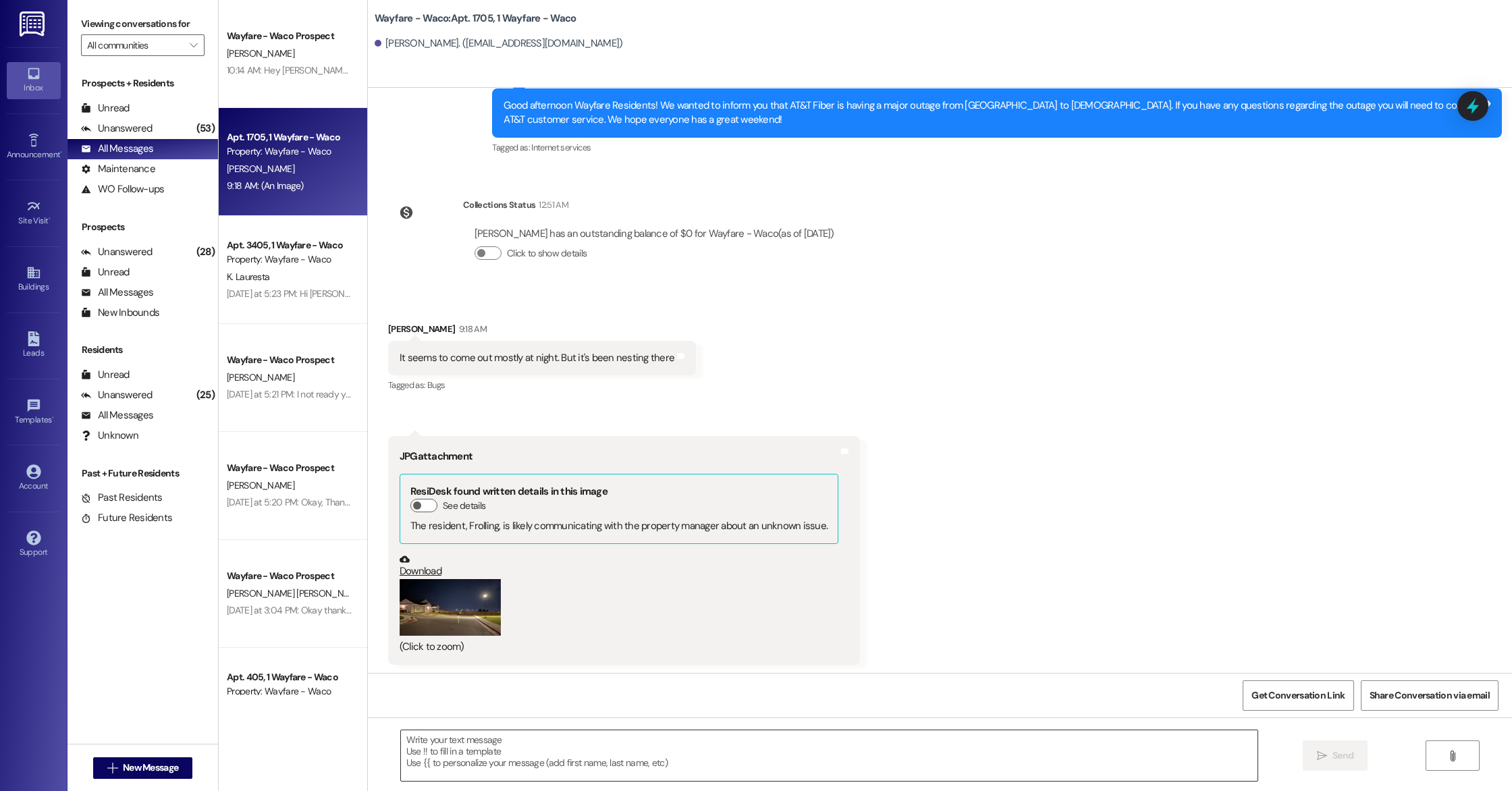
click at [559, 762] on textarea at bounding box center [830, 756] width 857 height 51
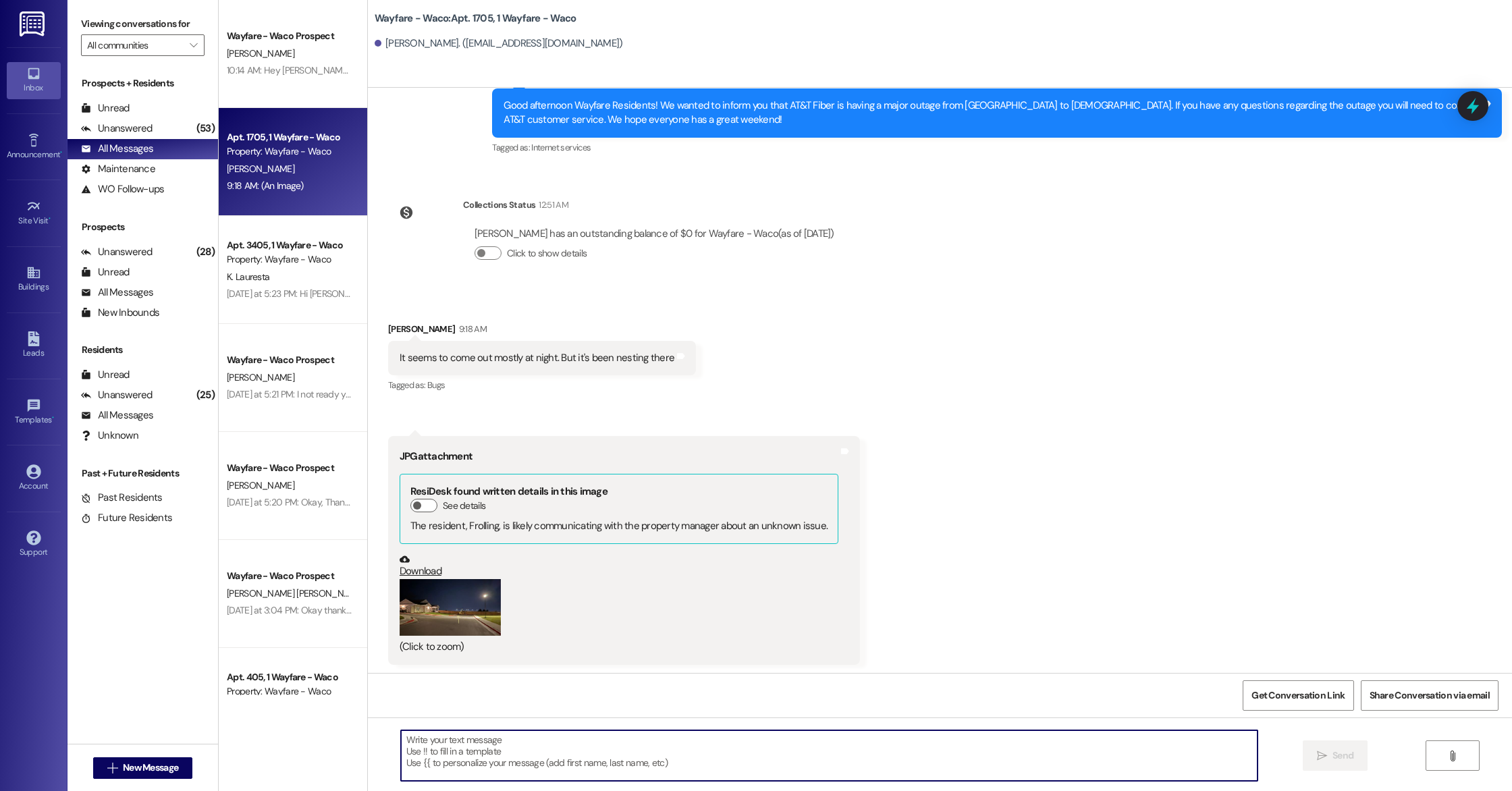
click at [479, 604] on button "Zoom image" at bounding box center [450, 607] width 101 height 57
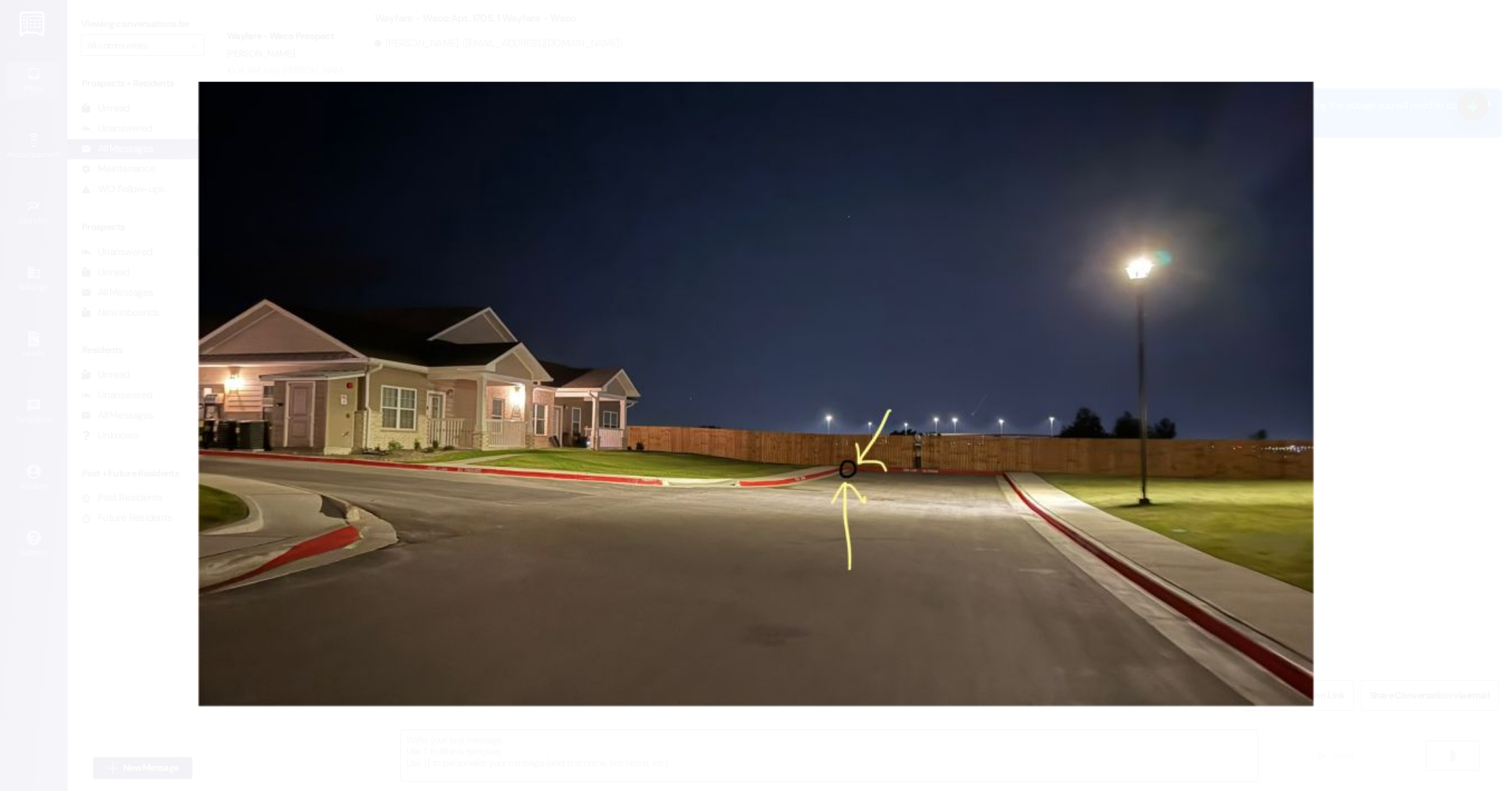
click at [1428, 123] on button "Unzoom image" at bounding box center [756, 396] width 1512 height 791
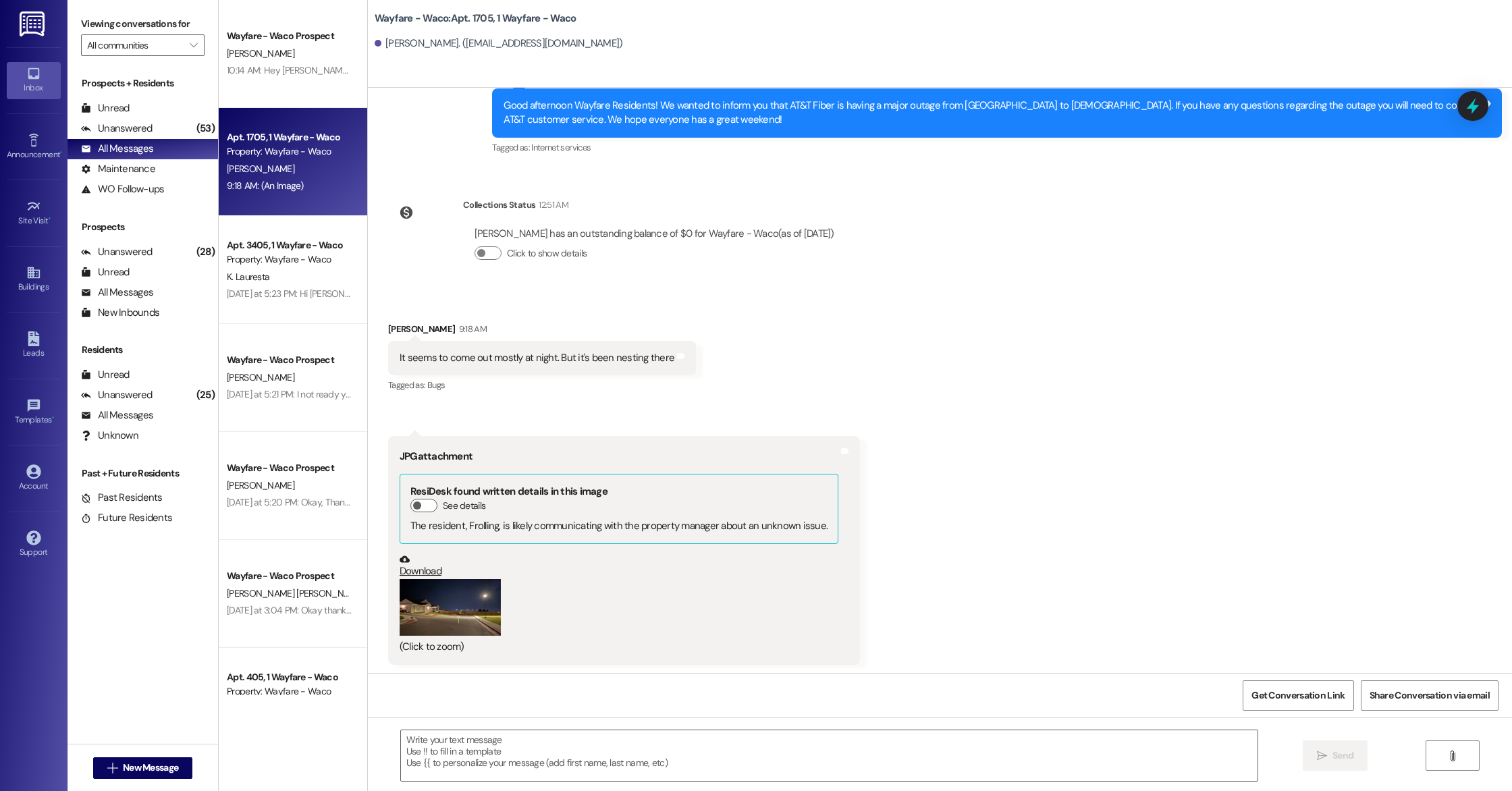
click at [453, 611] on button "Zoom image" at bounding box center [450, 607] width 101 height 57
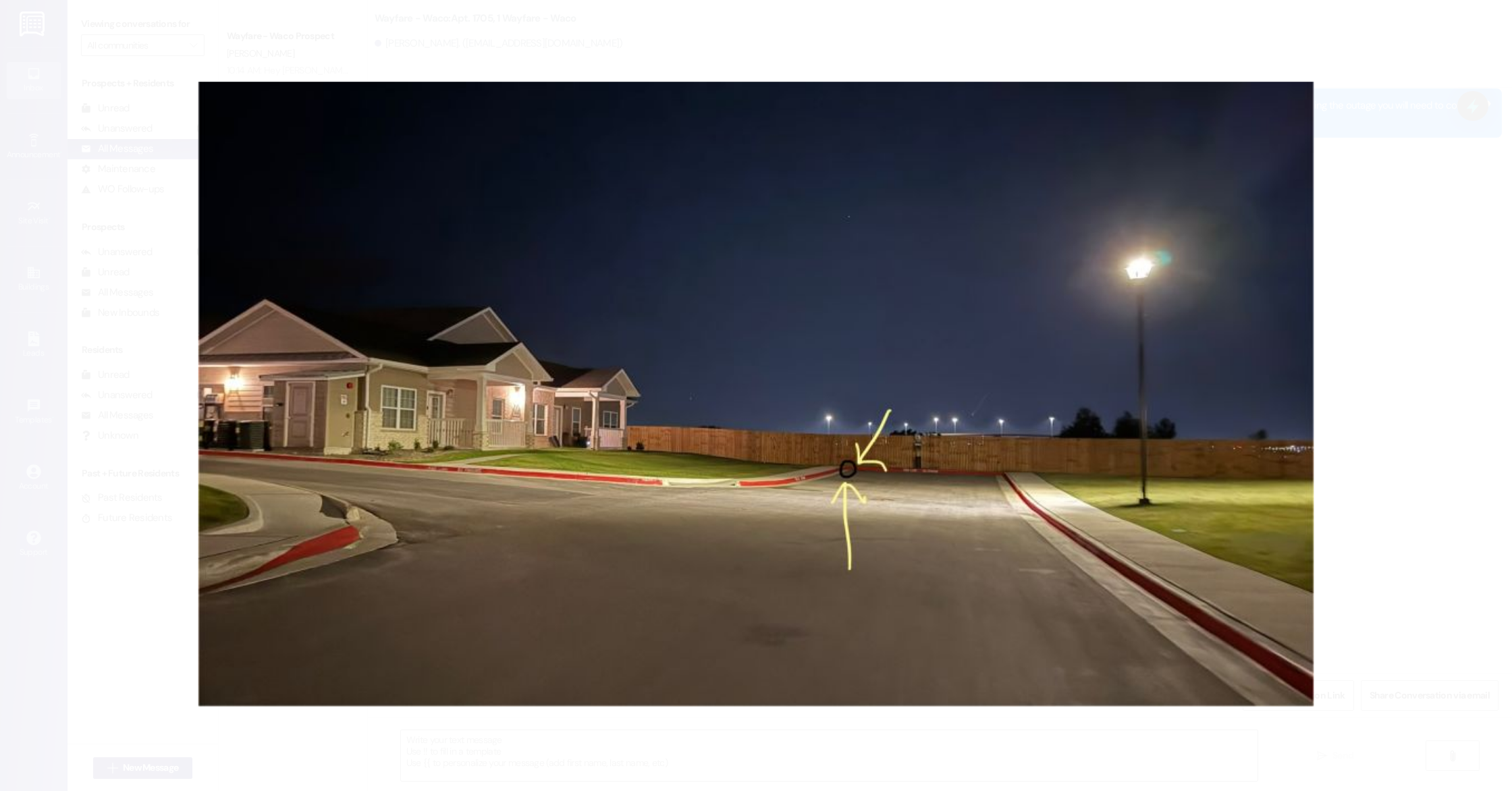
click at [1424, 282] on button "Unzoom image" at bounding box center [756, 396] width 1512 height 791
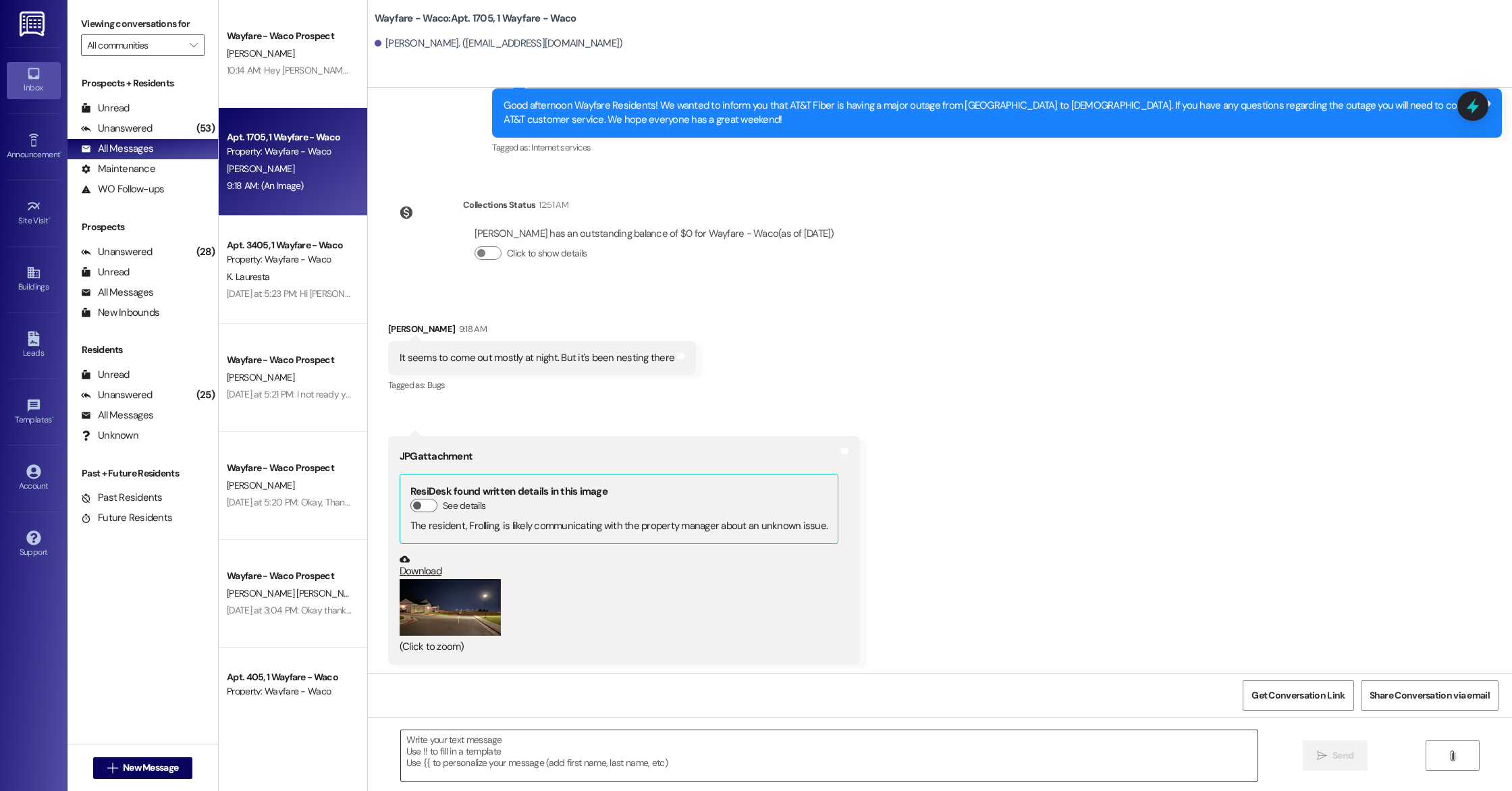
click at [744, 769] on textarea at bounding box center [830, 756] width 857 height 51
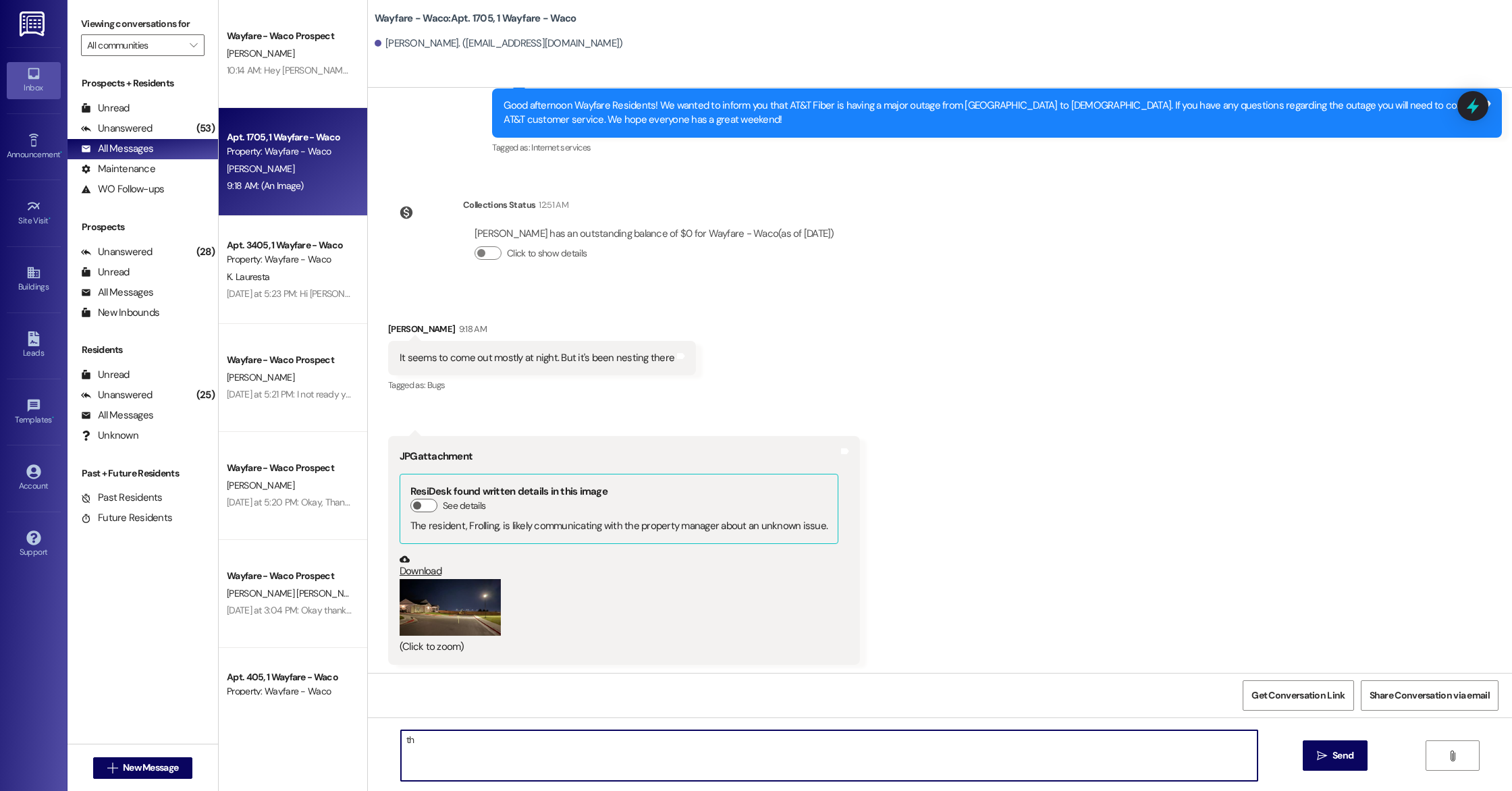
type textarea "t"
type textarea "Thank you for letting us know, we will check it out!"
click at [1323, 768] on button " Send" at bounding box center [1336, 756] width 66 height 31
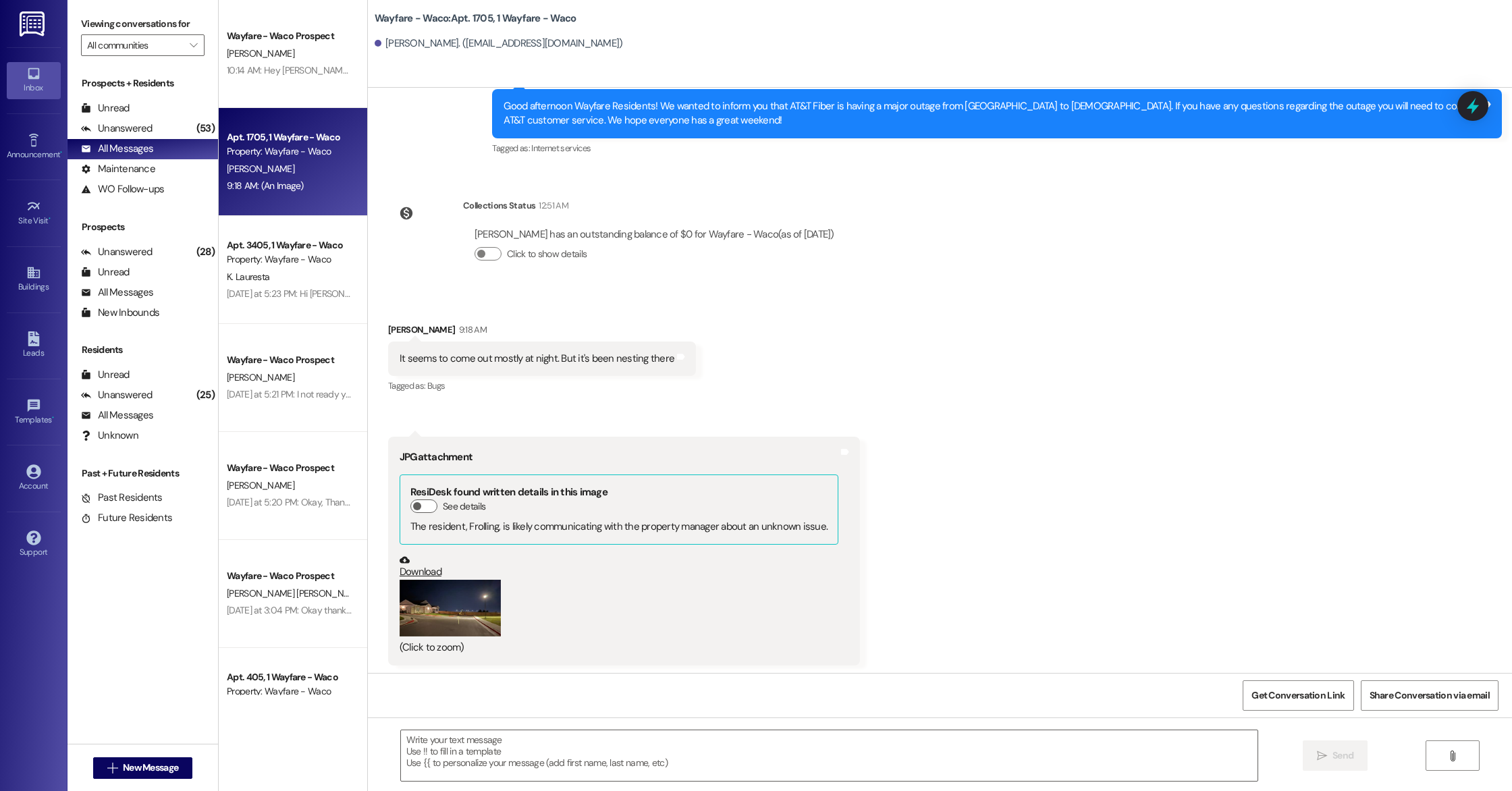
scroll to position [16669, 0]
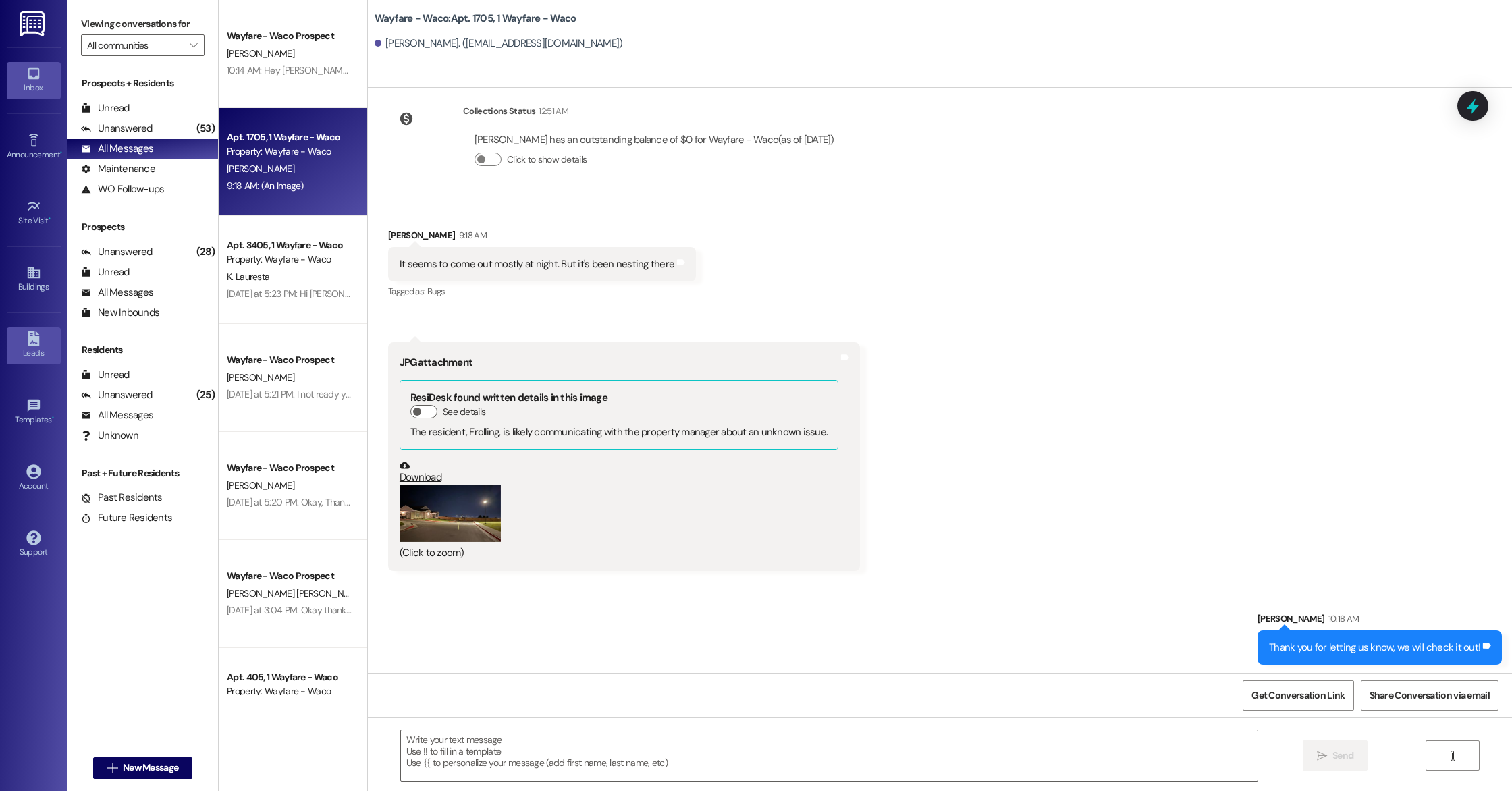
click at [32, 355] on div "Leads" at bounding box center [34, 353] width 68 height 14
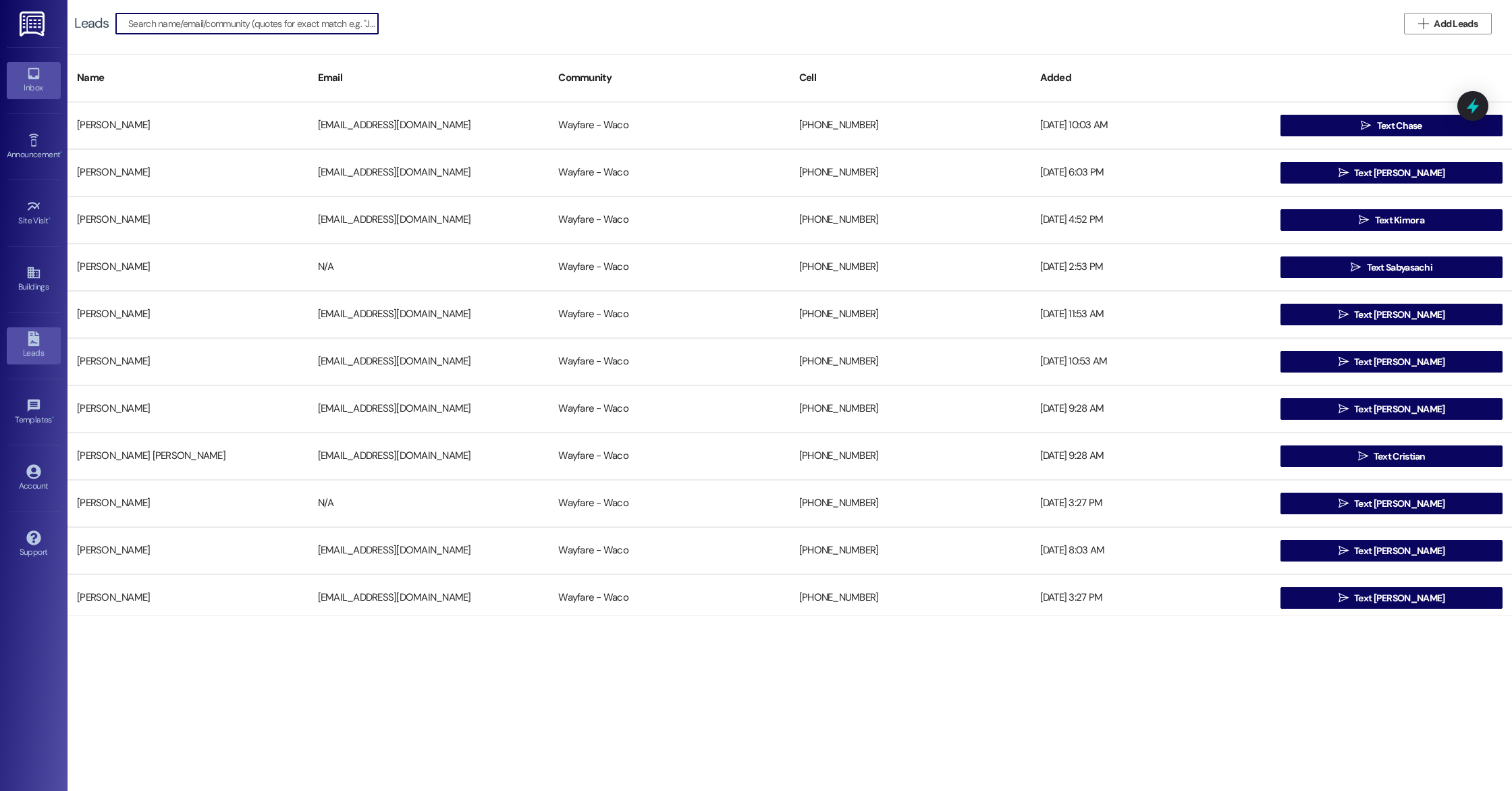
click at [37, 79] on icon at bounding box center [34, 74] width 15 height 15
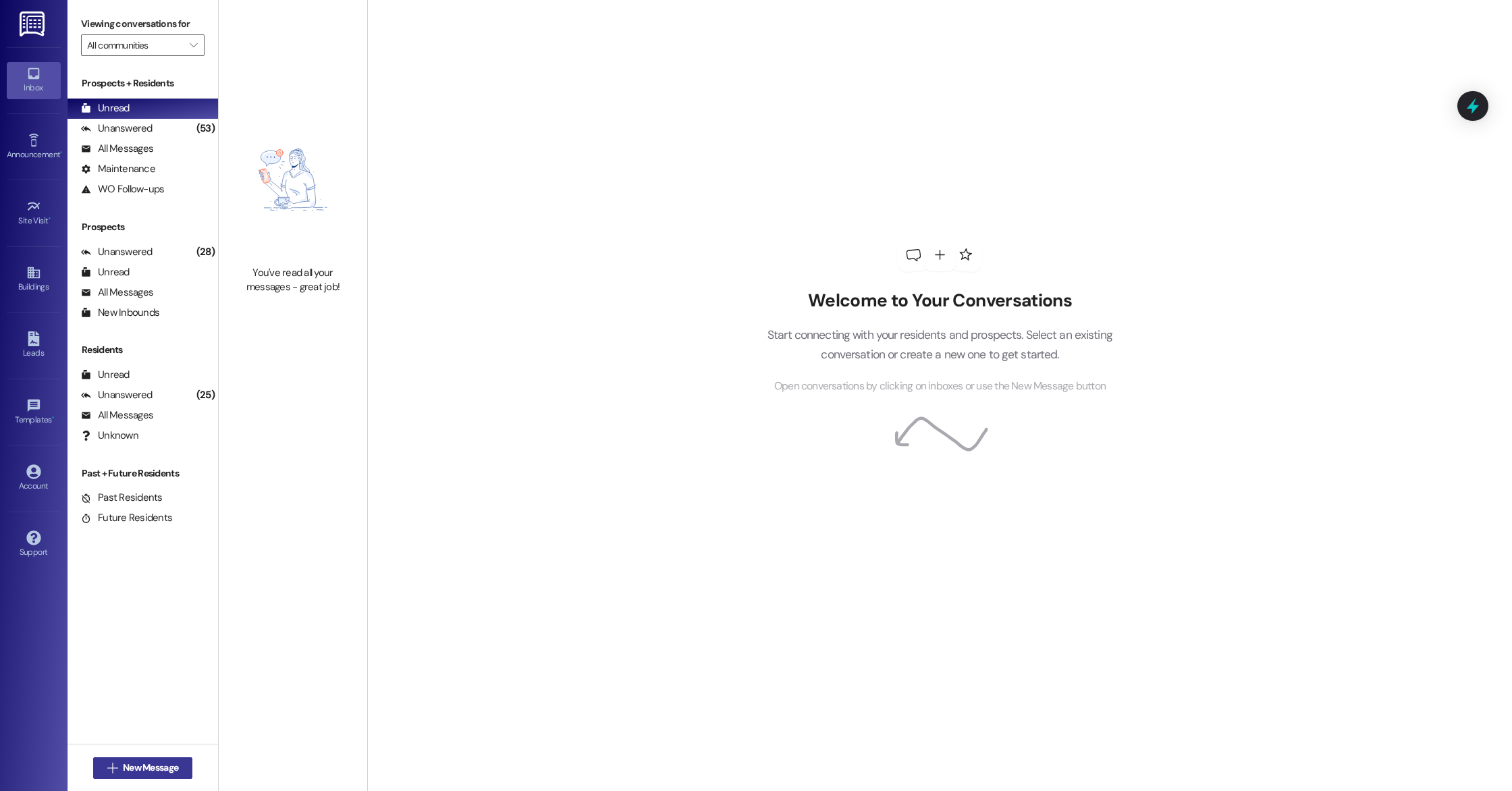
click at [152, 766] on span "New Message" at bounding box center [151, 768] width 55 height 14
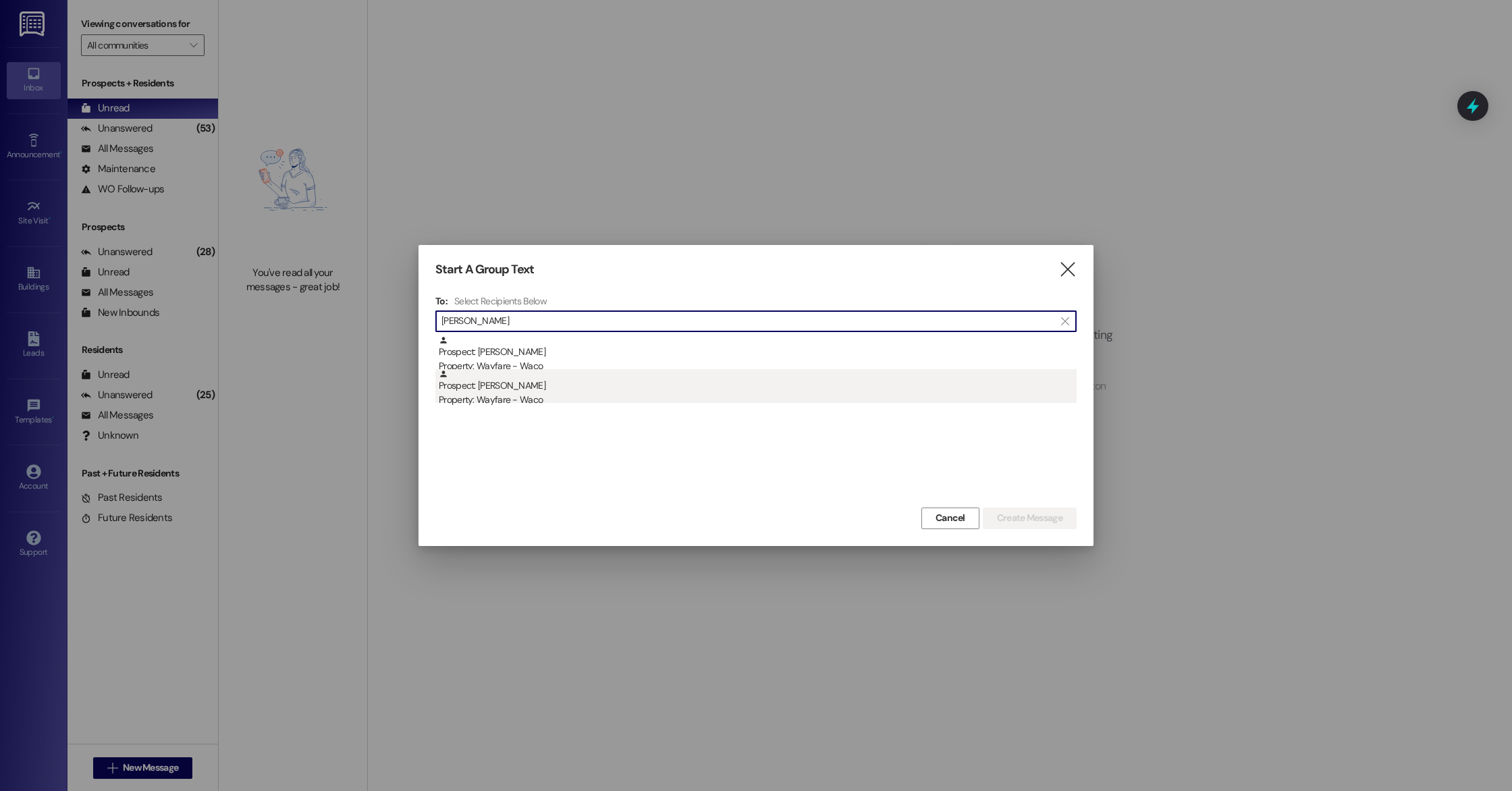
click at [575, 397] on div "Property: Wayfare - Waco" at bounding box center [757, 399] width 638 height 14
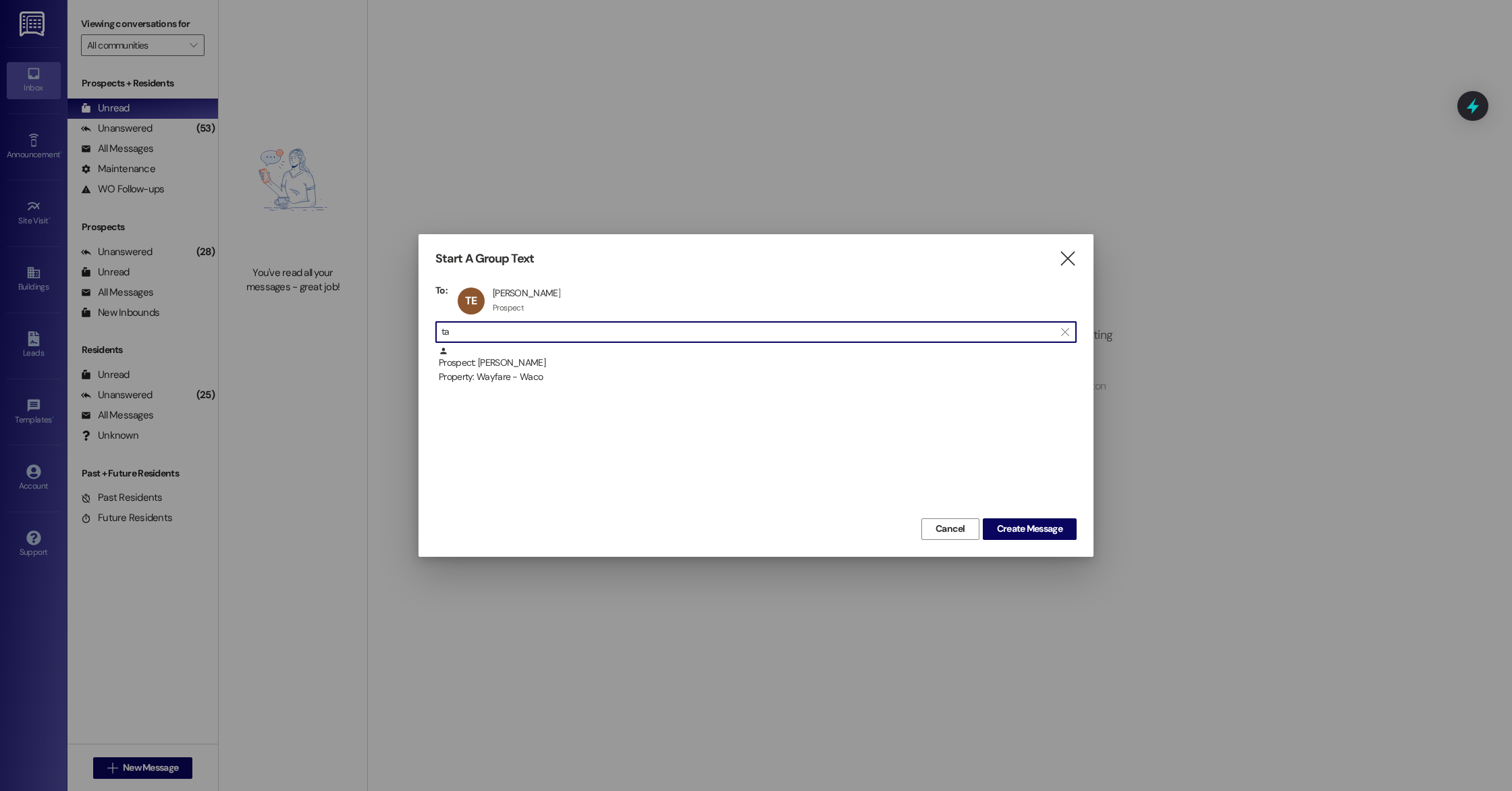
type input "t"
type input "B"
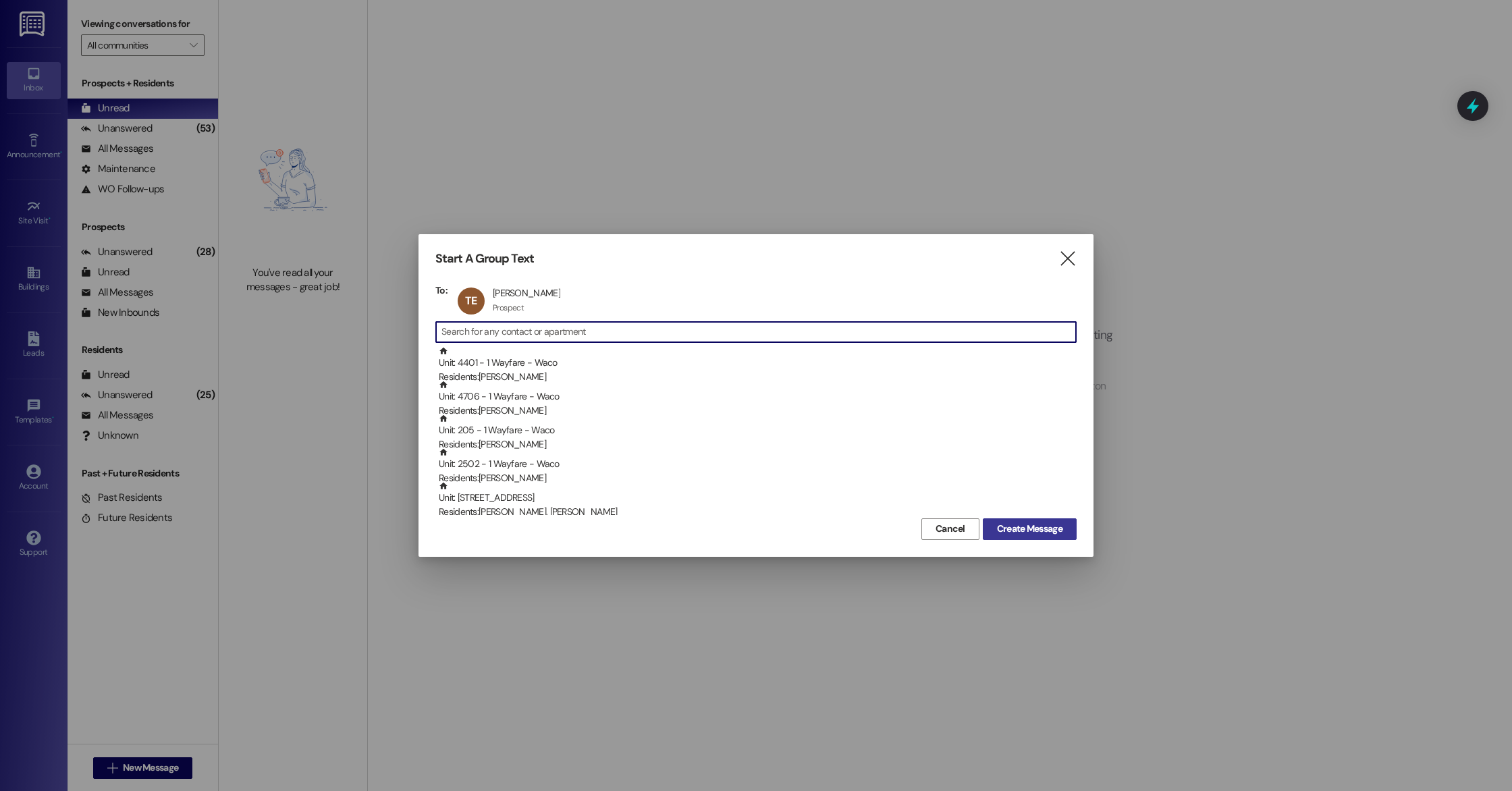
click at [1044, 529] on span "Create Message" at bounding box center [1030, 528] width 66 height 14
